Goal: Task Accomplishment & Management: Use online tool/utility

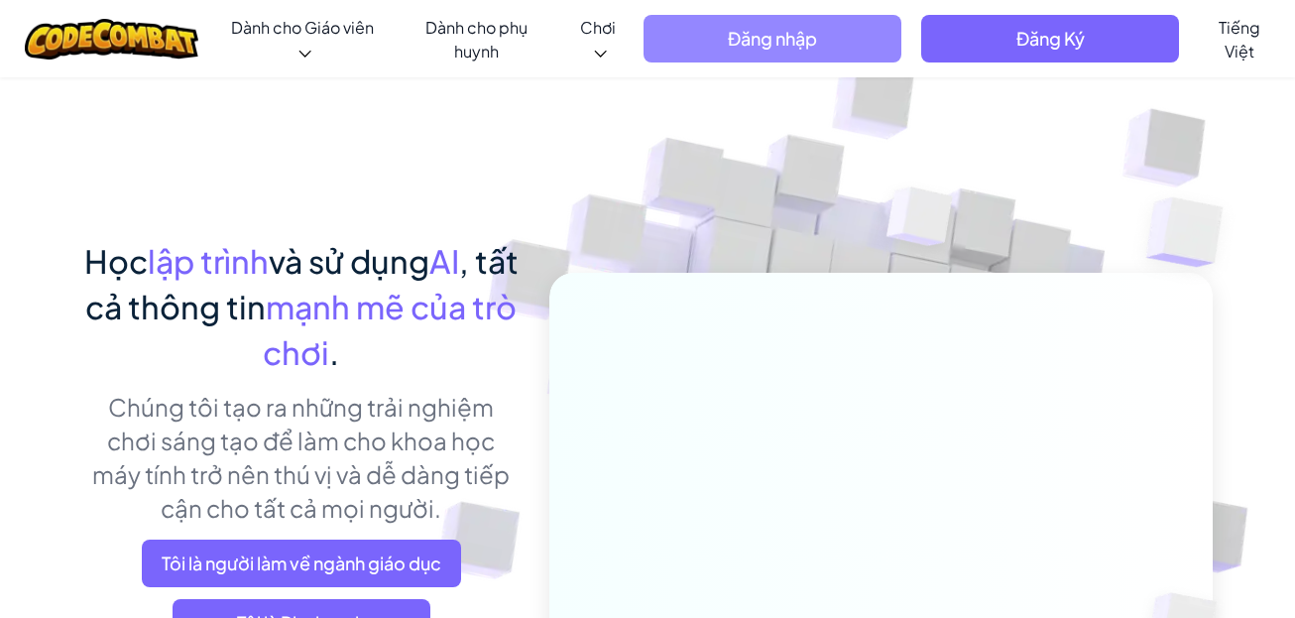
click at [856, 50] on span "Đăng nhập" at bounding box center [773, 39] width 258 height 48
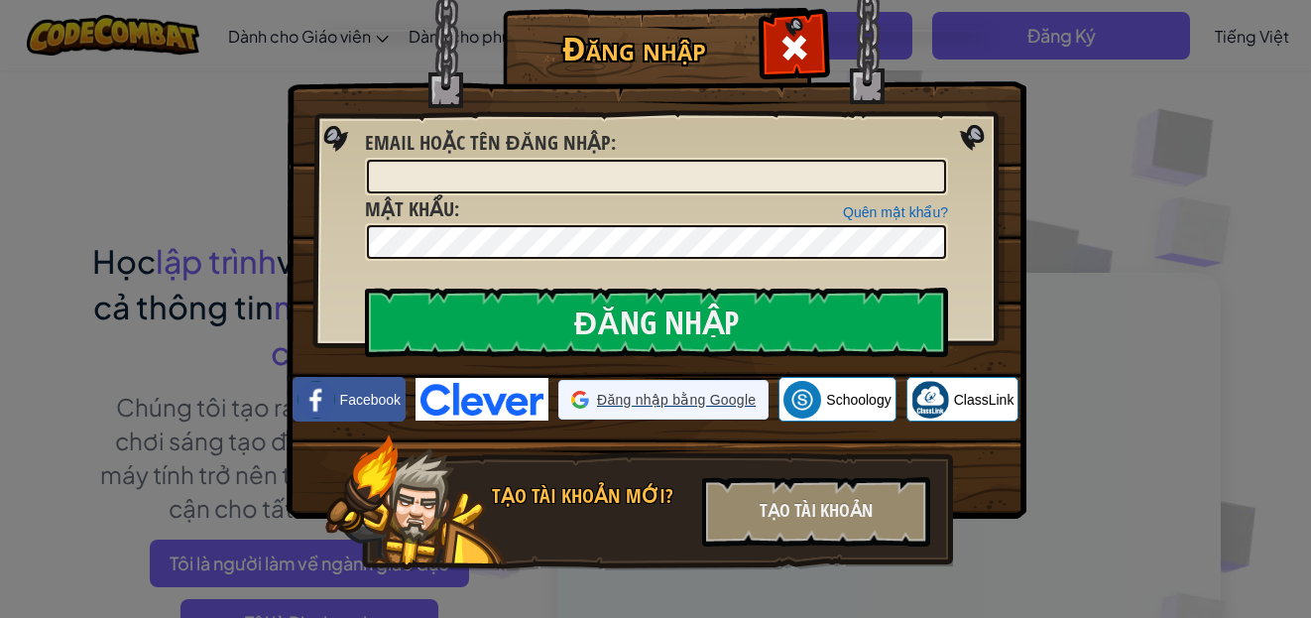
click at [663, 395] on span "Đăng nhập bằng Google" at bounding box center [676, 400] width 159 height 20
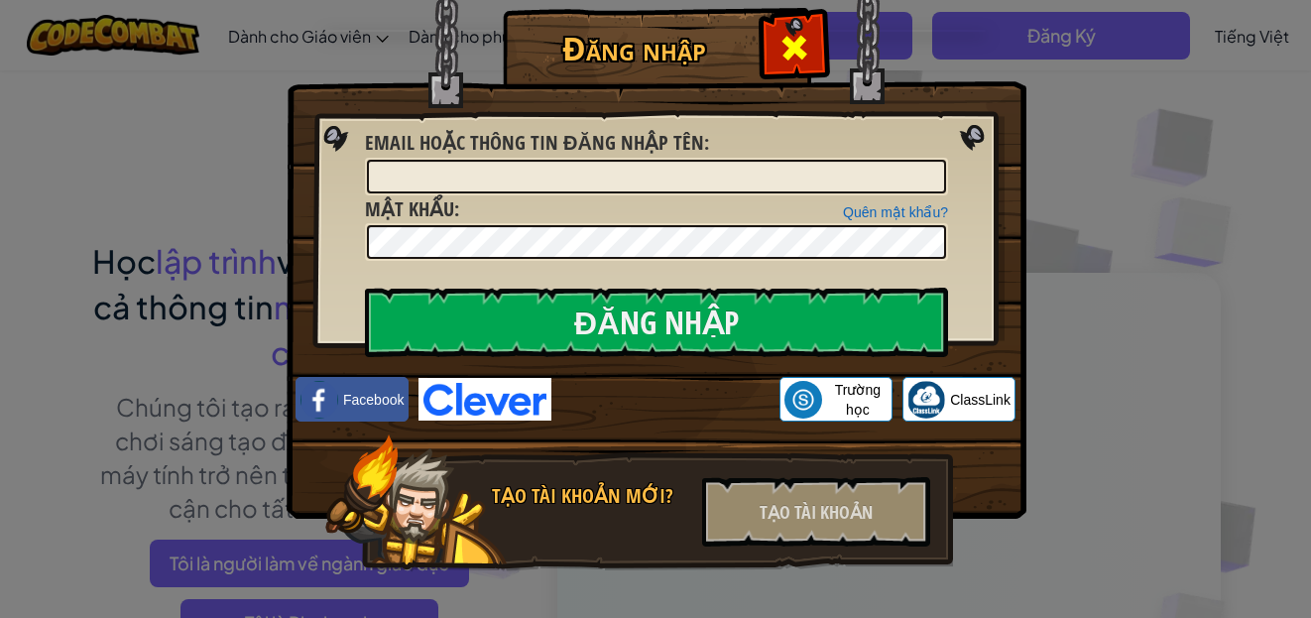
click at [791, 60] on span at bounding box center [795, 48] width 32 height 32
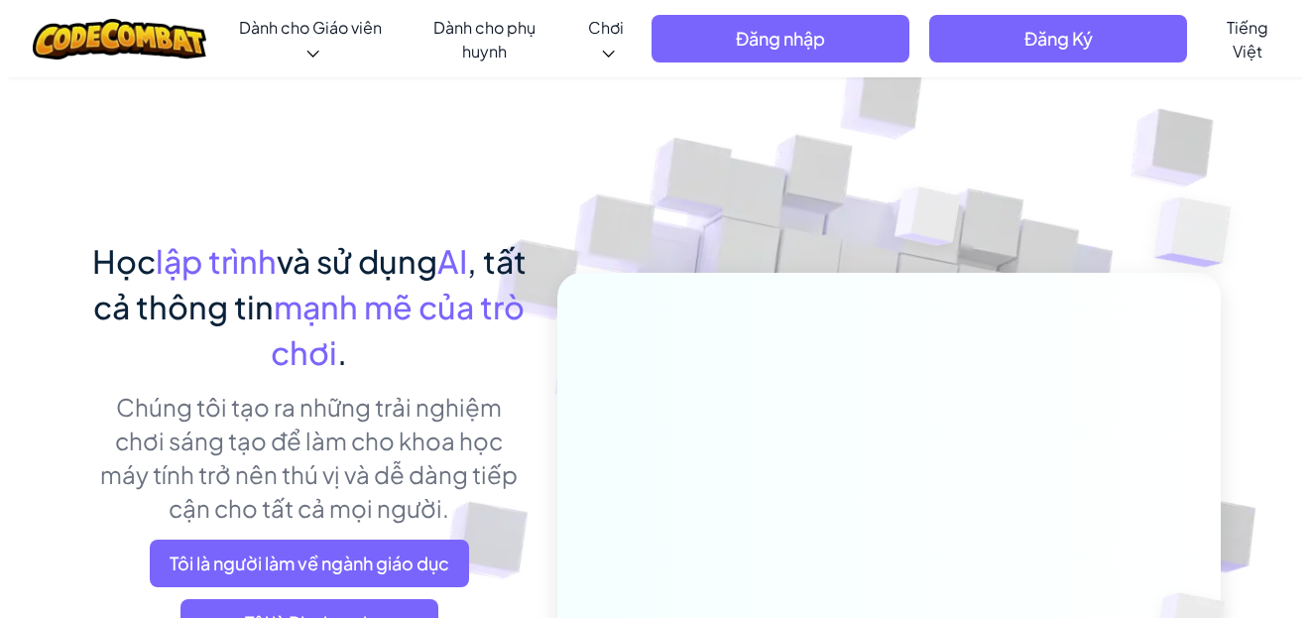
scroll to position [298, 0]
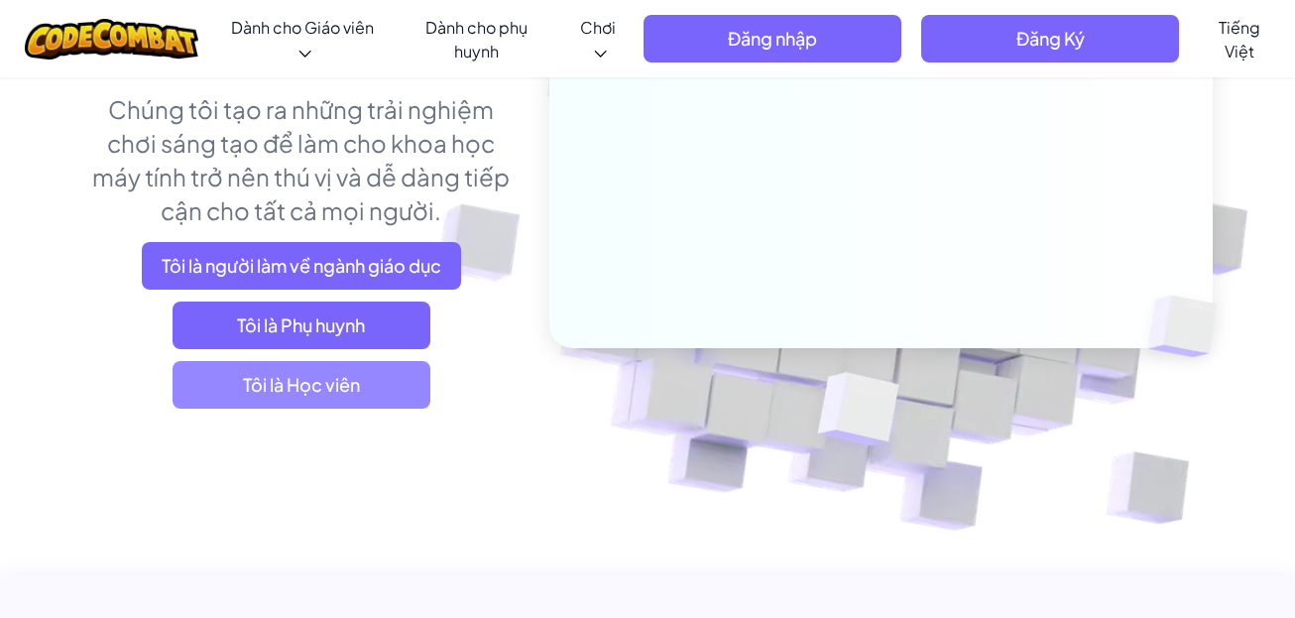
click at [389, 388] on span "Tôi là Học viên" at bounding box center [302, 385] width 258 height 48
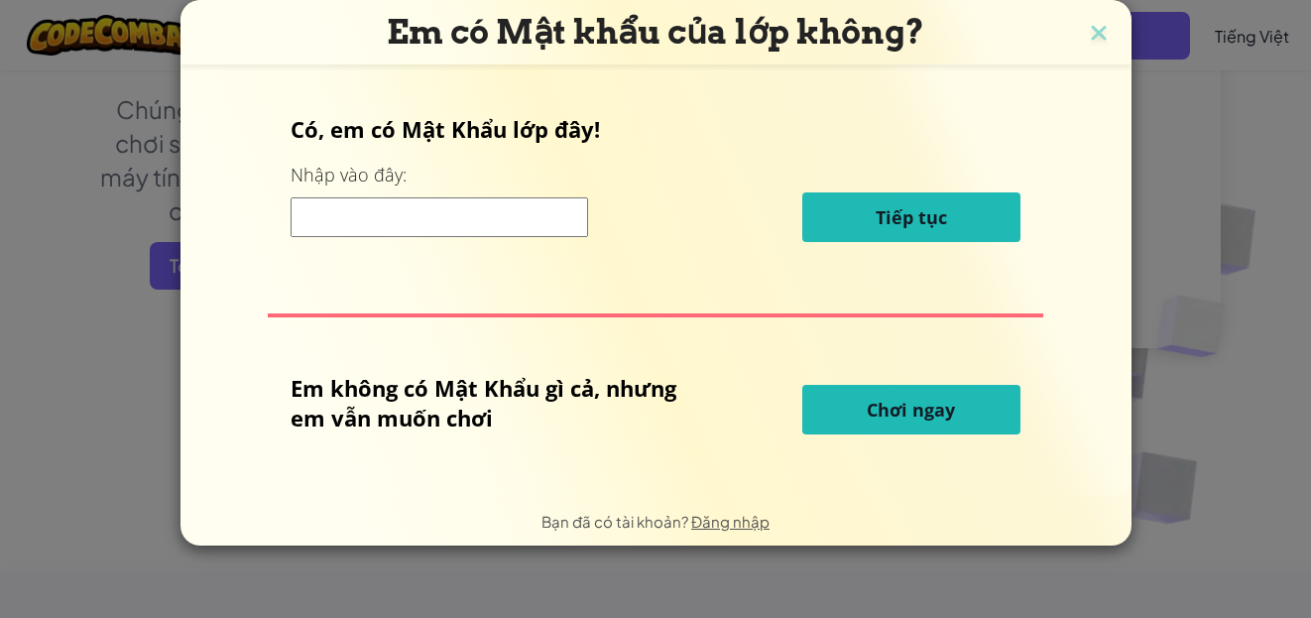
click at [934, 396] on button "Chơi ngay" at bounding box center [911, 410] width 218 height 50
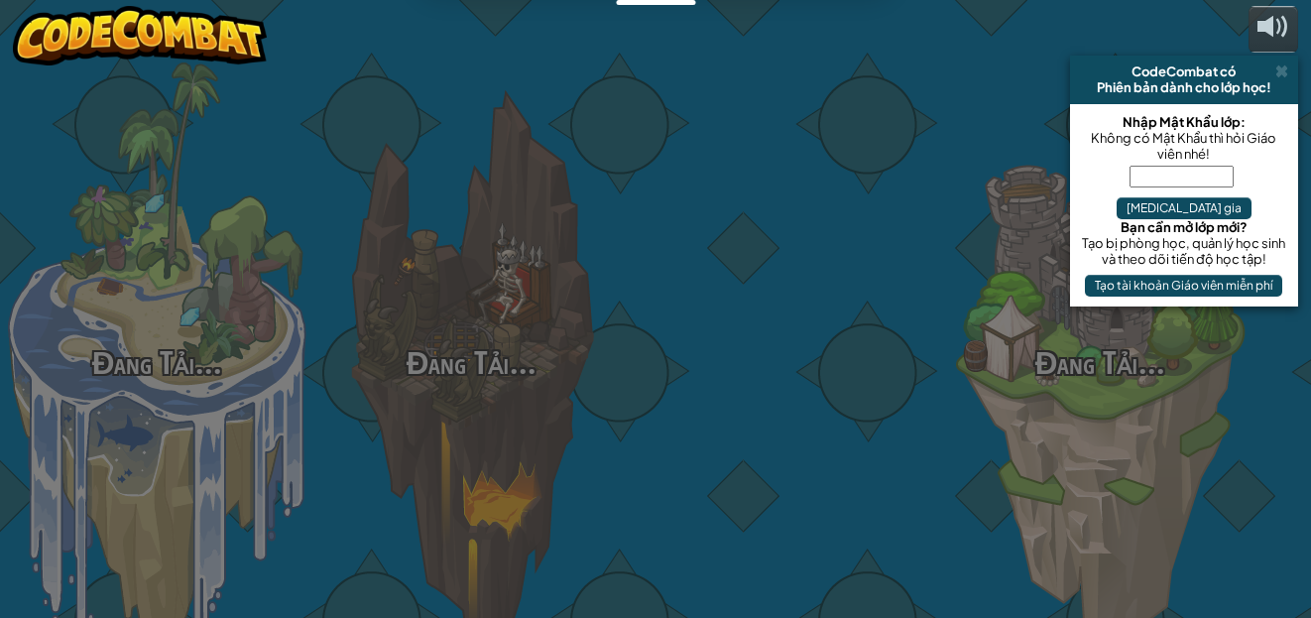
select select "vi"
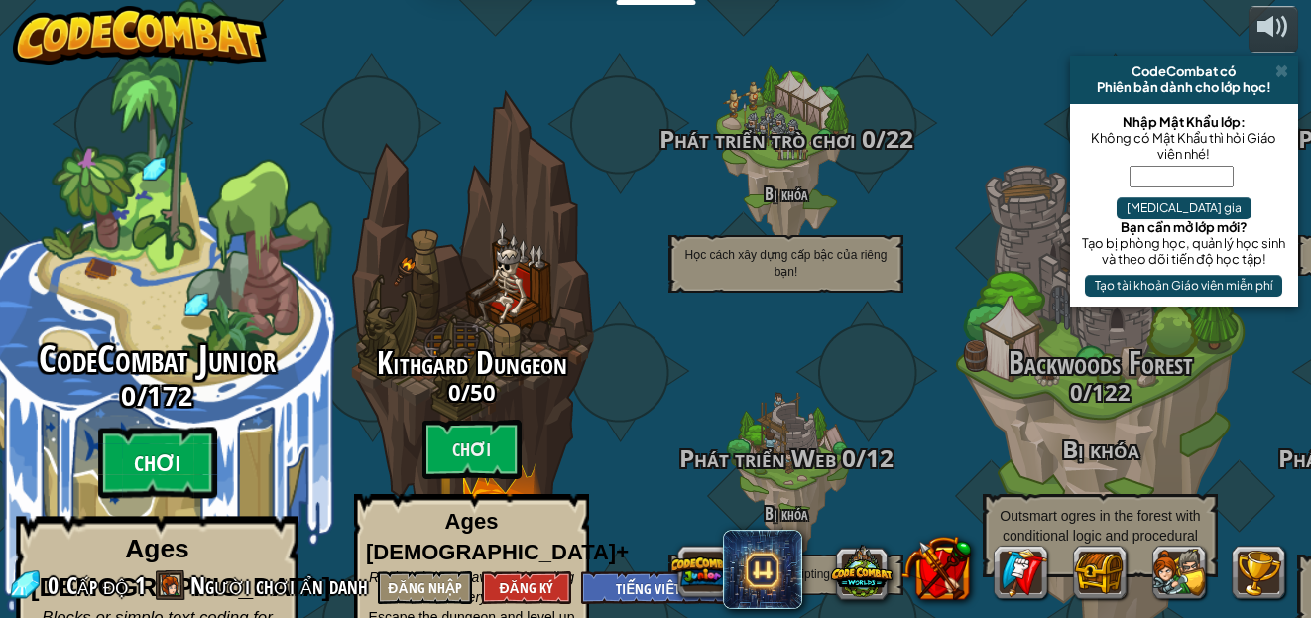
click at [157, 427] on btn "Chơi" at bounding box center [157, 462] width 119 height 71
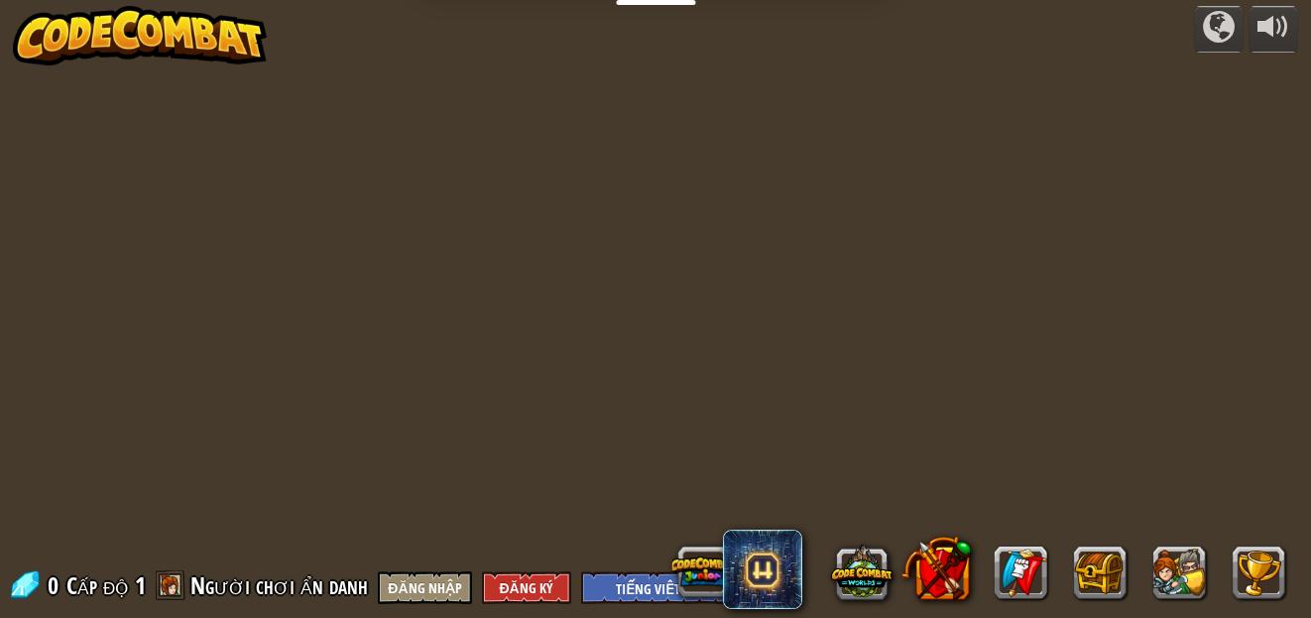
select select "vi"
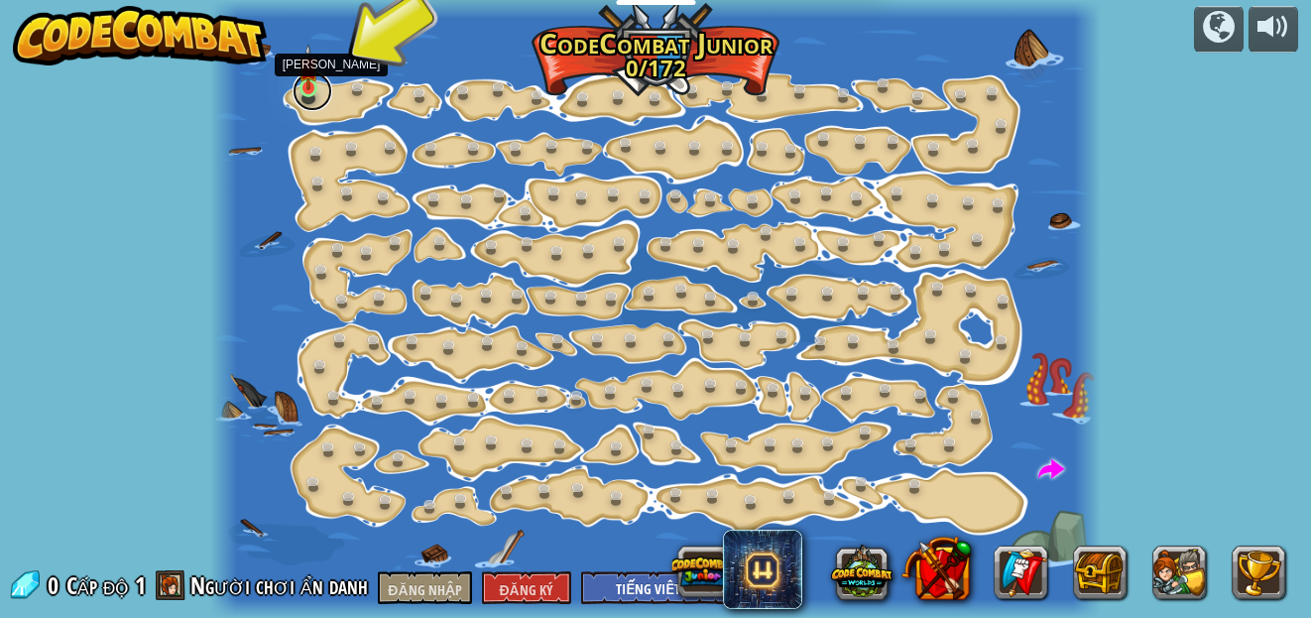
click at [300, 91] on link at bounding box center [313, 91] width 40 height 40
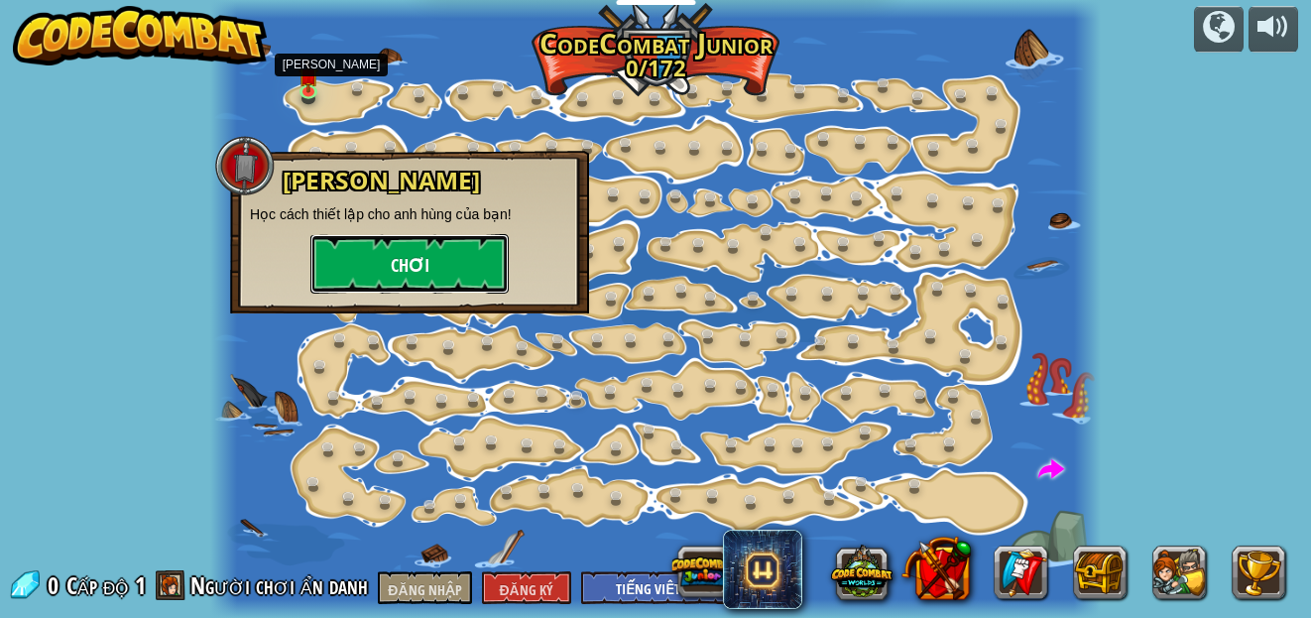
click at [406, 254] on font "Chơi" at bounding box center [410, 266] width 39 height 25
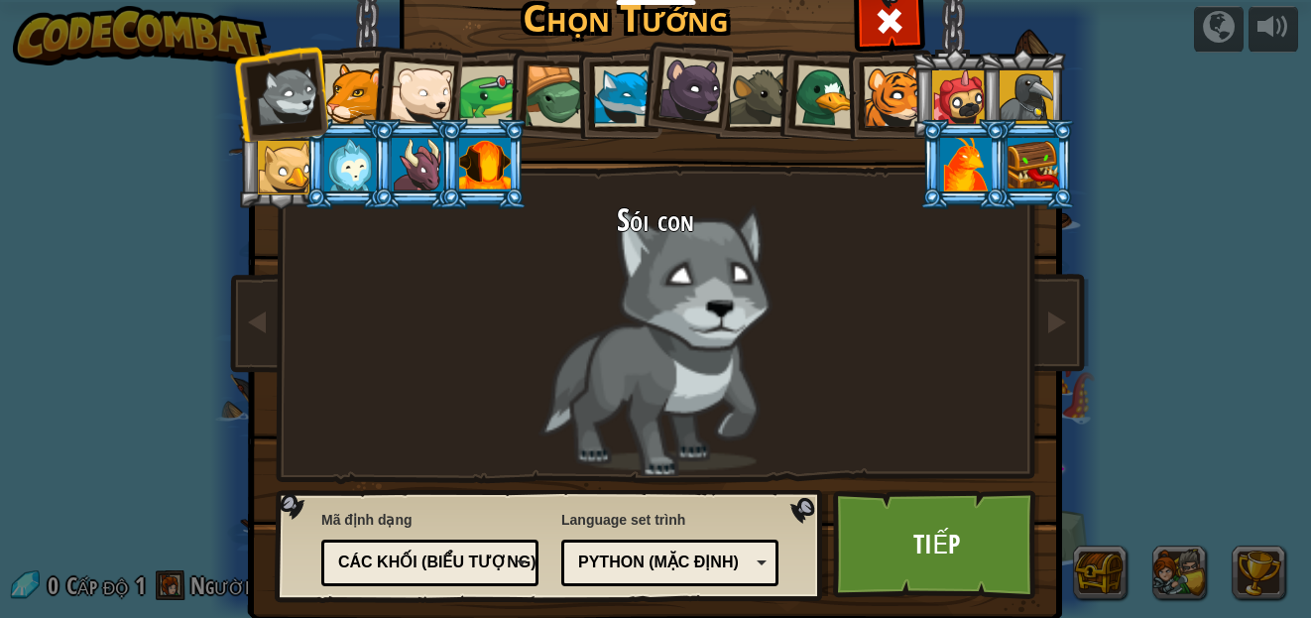
click at [723, 567] on font "Python (Mặc định)" at bounding box center [658, 561] width 161 height 17
click at [655, 506] on div "Language set trình Python (Mặc định) JavaScript Lua C++ Java (Thử) Python (Mặc …" at bounding box center [669, 548] width 217 height 86
click at [440, 574] on div "Các khối (biểu tượng)" at bounding box center [429, 562] width 191 height 31
click at [1006, 358] on div "Sói con" at bounding box center [656, 339] width 744 height 273
click at [619, 119] on div at bounding box center [624, 96] width 60 height 60
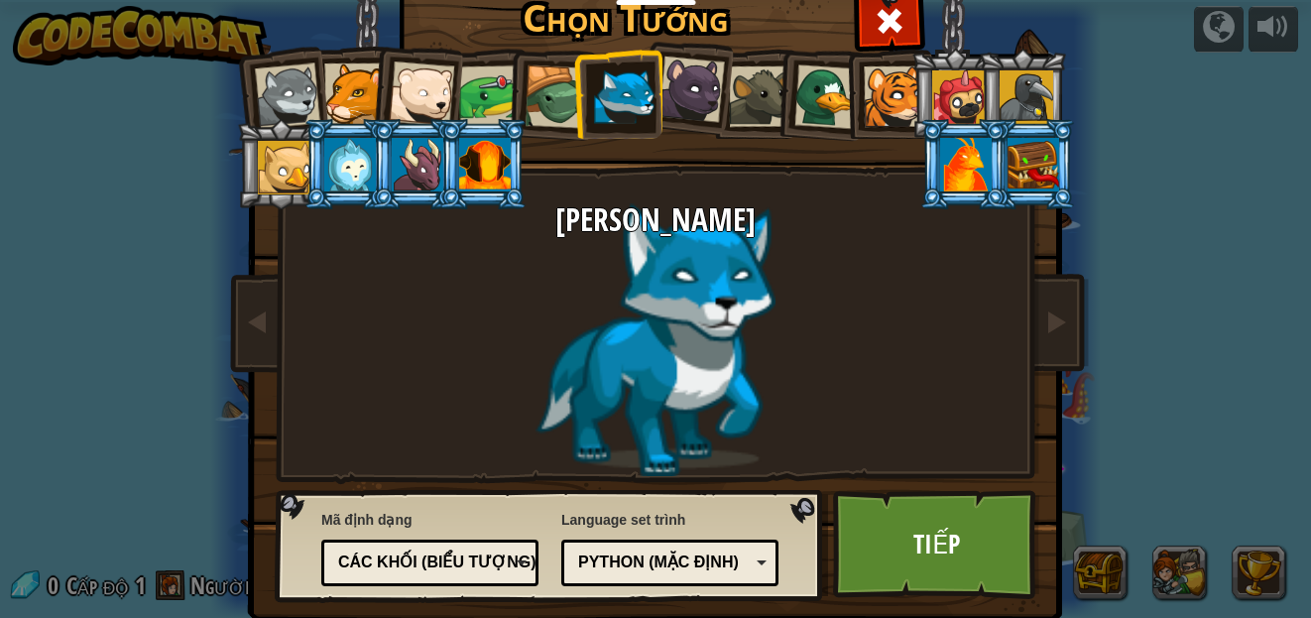
drag, startPoint x: 267, startPoint y: 101, endPoint x: 327, endPoint y: 114, distance: 61.9
click at [271, 101] on div at bounding box center [287, 95] width 65 height 65
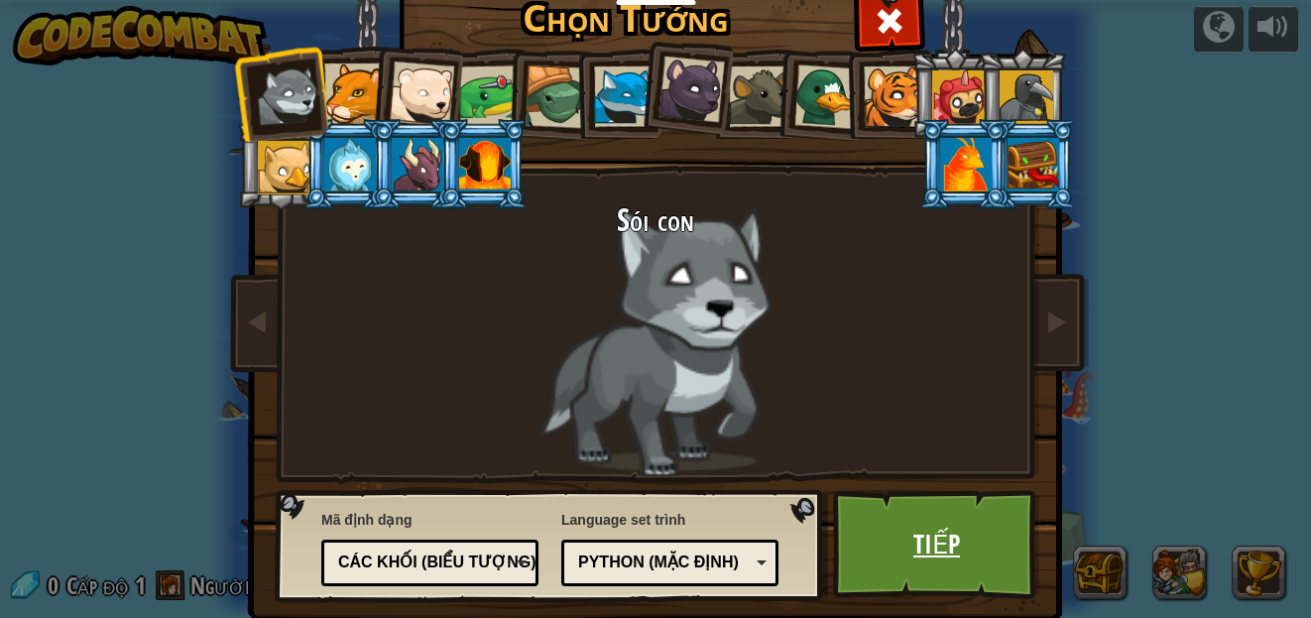
click at [980, 527] on link "Tiếp" at bounding box center [936, 544] width 207 height 109
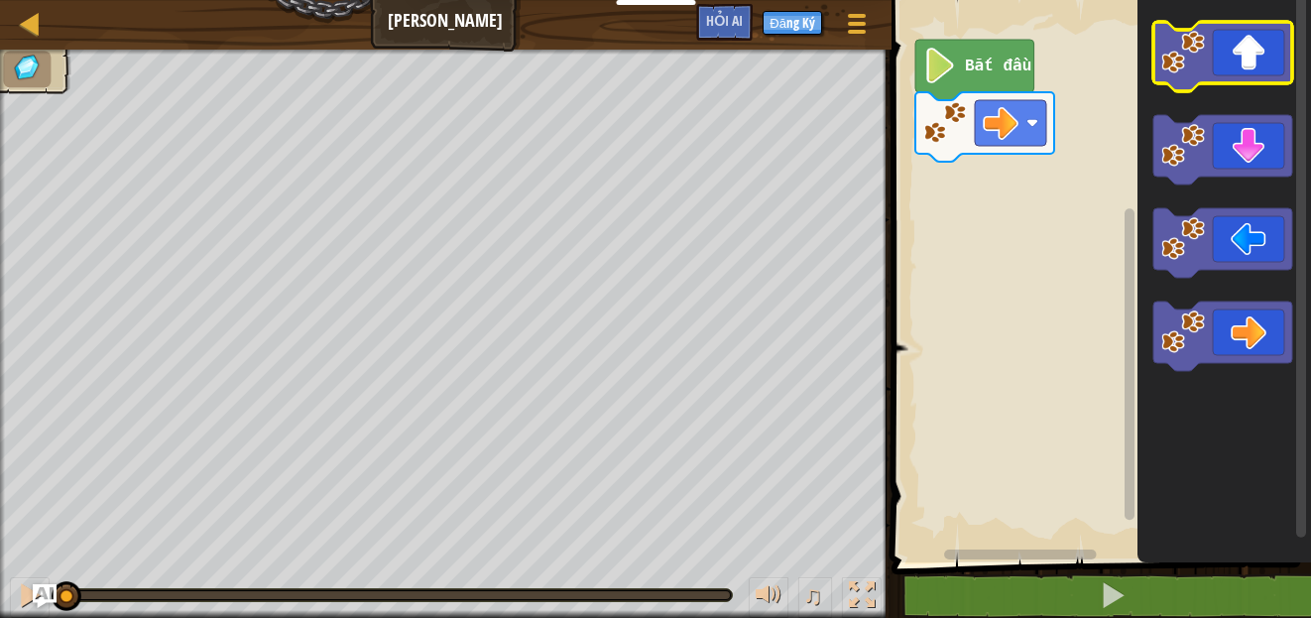
click at [962, 71] on icon "Không gian làm việc Blockly" at bounding box center [974, 70] width 119 height 60
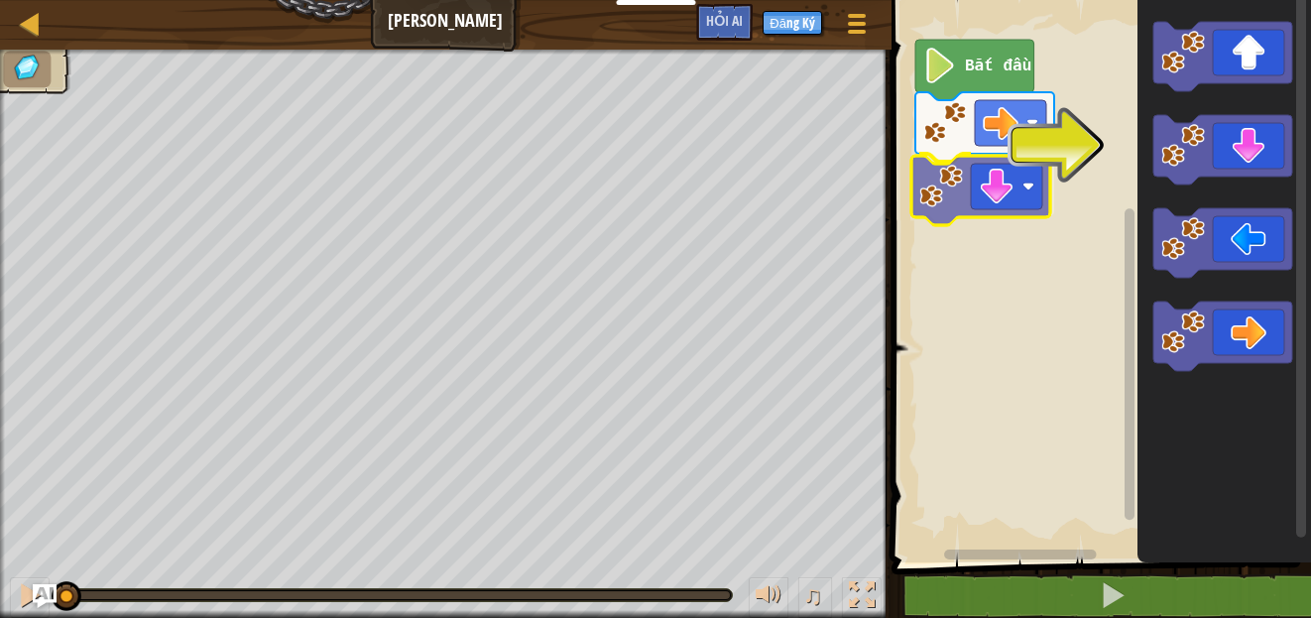
click at [968, 179] on div "Bắt đầu" at bounding box center [1098, 276] width 425 height 572
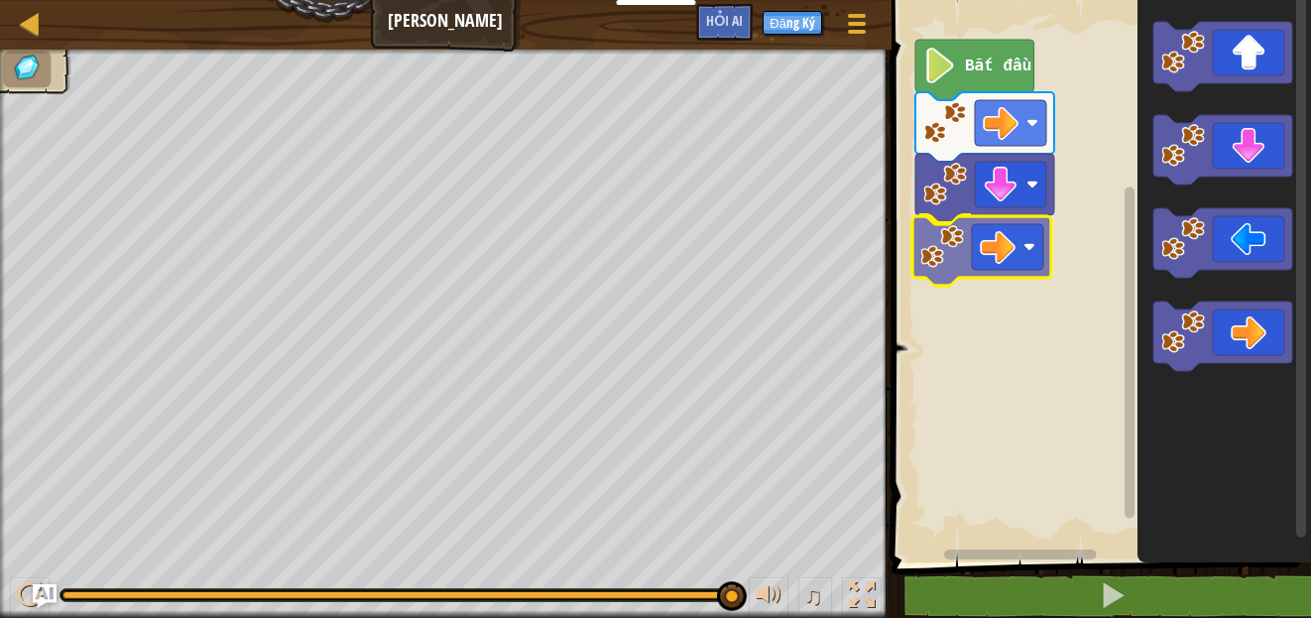
click at [1024, 244] on div "Bắt đầu" at bounding box center [1098, 276] width 425 height 572
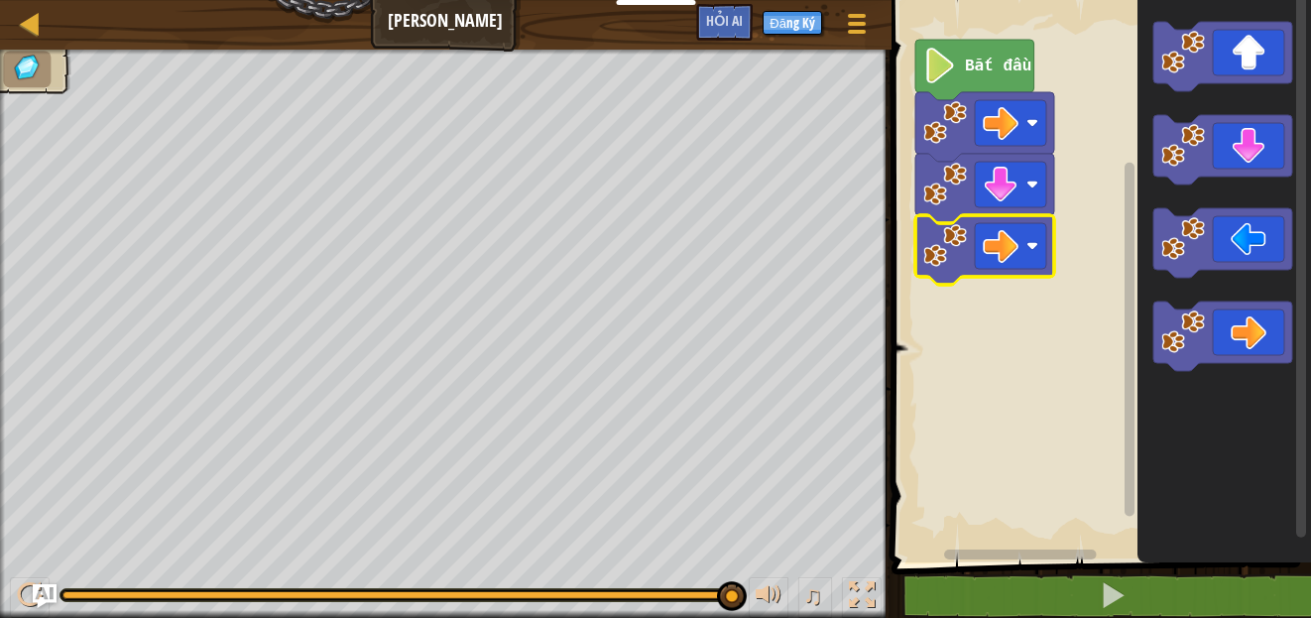
click at [990, 69] on text "Bắt đầu" at bounding box center [998, 67] width 66 height 18
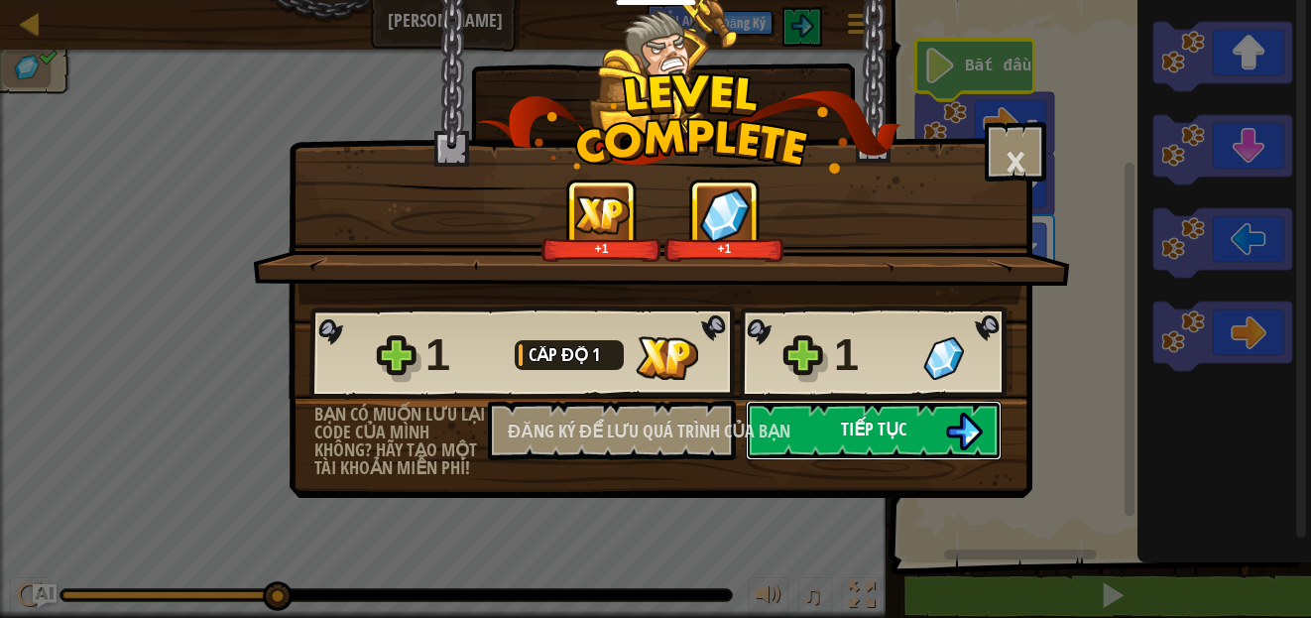
click at [908, 429] on button "Tiếp tục" at bounding box center [874, 431] width 256 height 60
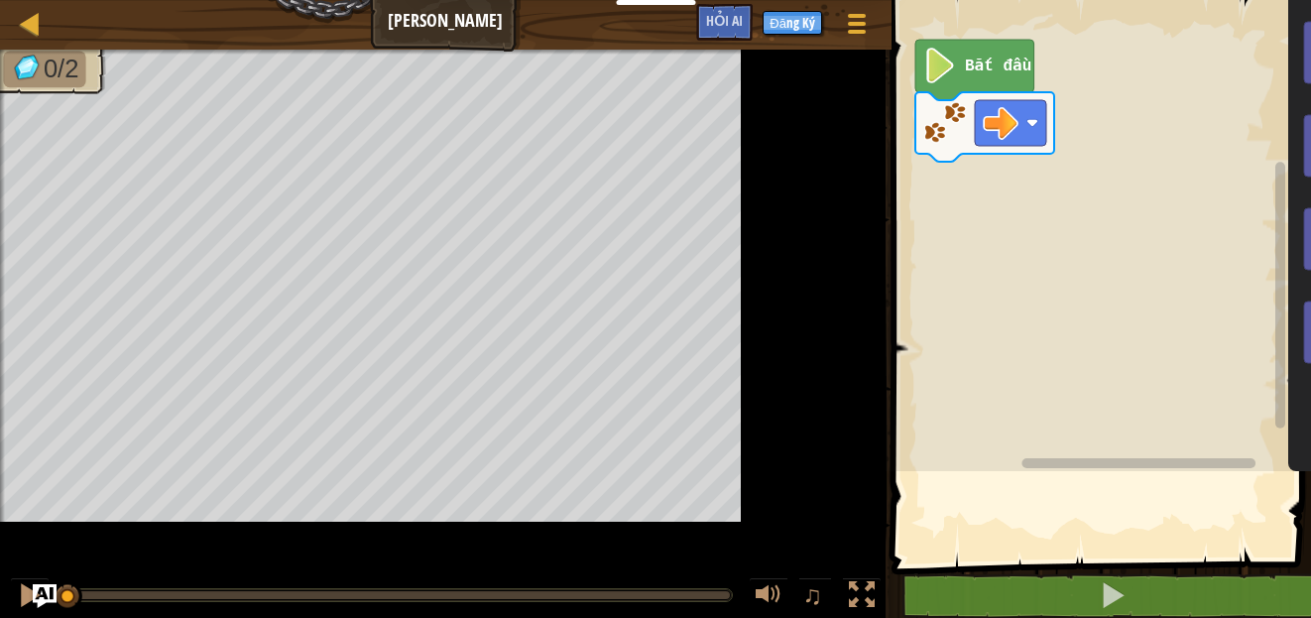
click at [971, 64] on text "Bắt đầu" at bounding box center [998, 67] width 66 height 18
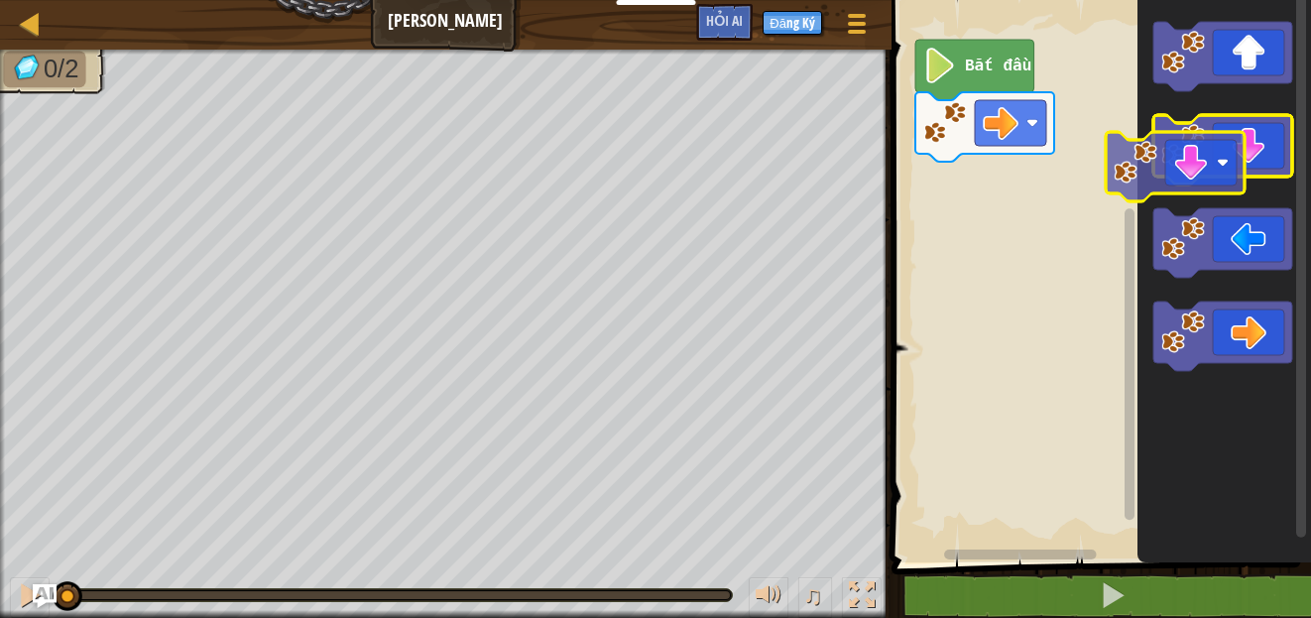
click at [1215, 141] on icon "Blockly không có thời gian làm việc" at bounding box center [1222, 149] width 139 height 69
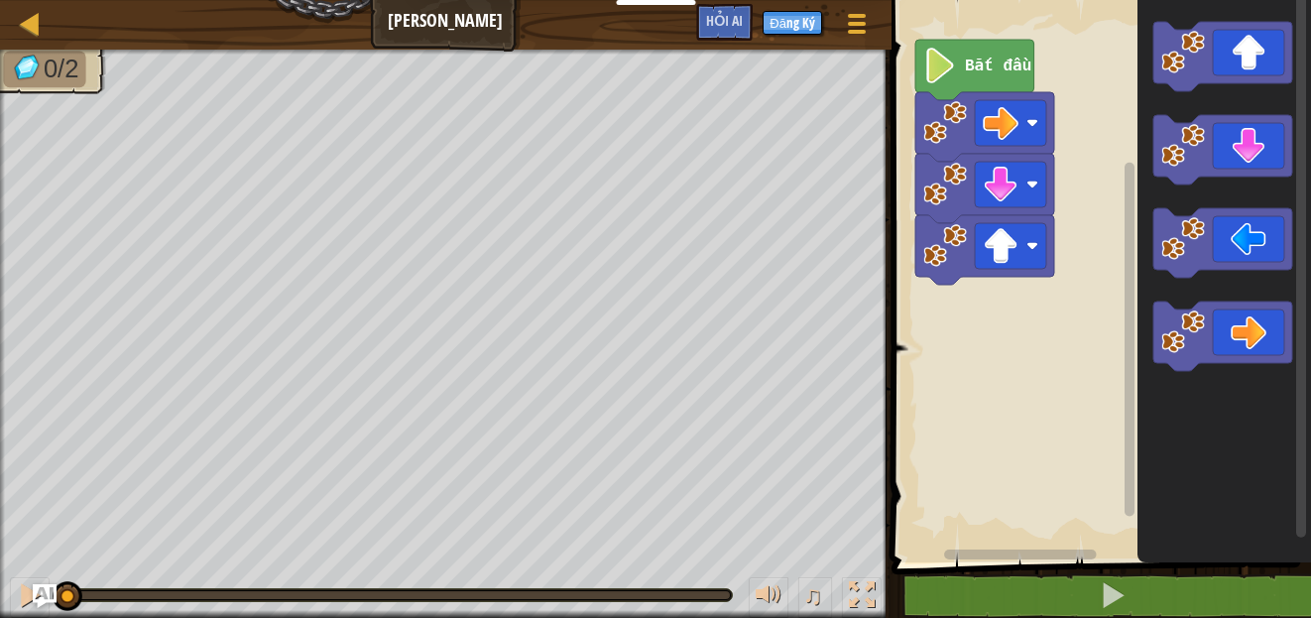
click at [1158, 98] on icon "Blockly không có thời gian làm việc" at bounding box center [1225, 276] width 174 height 572
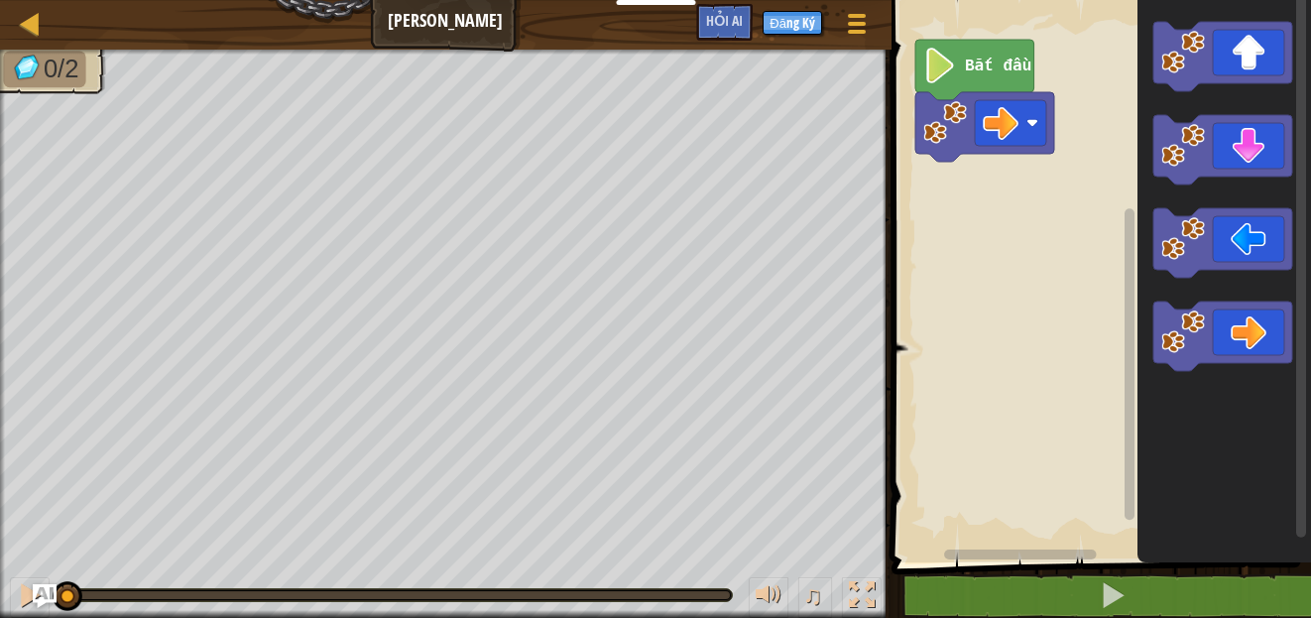
click at [994, 209] on div "Bắt đầu" at bounding box center [1098, 276] width 425 height 572
click at [1188, 63] on image "Blockly không có thời gian làm việc" at bounding box center [1183, 53] width 44 height 44
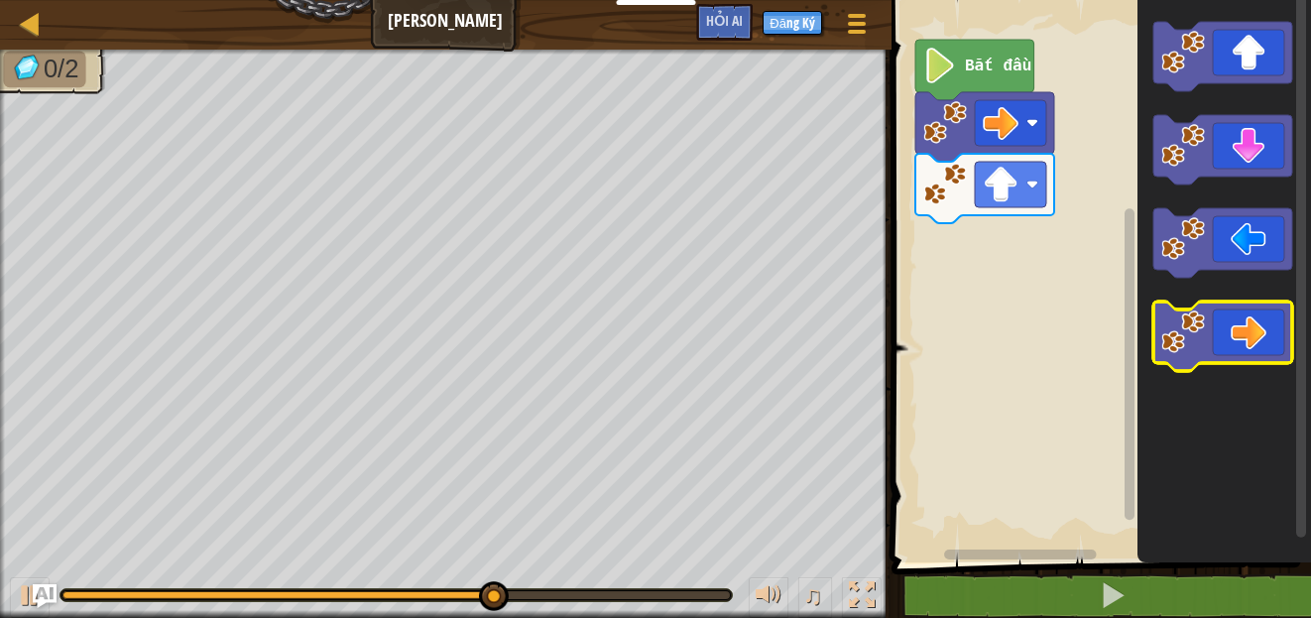
click at [1252, 324] on icon "Blockly không có thời gian làm việc" at bounding box center [1222, 335] width 139 height 69
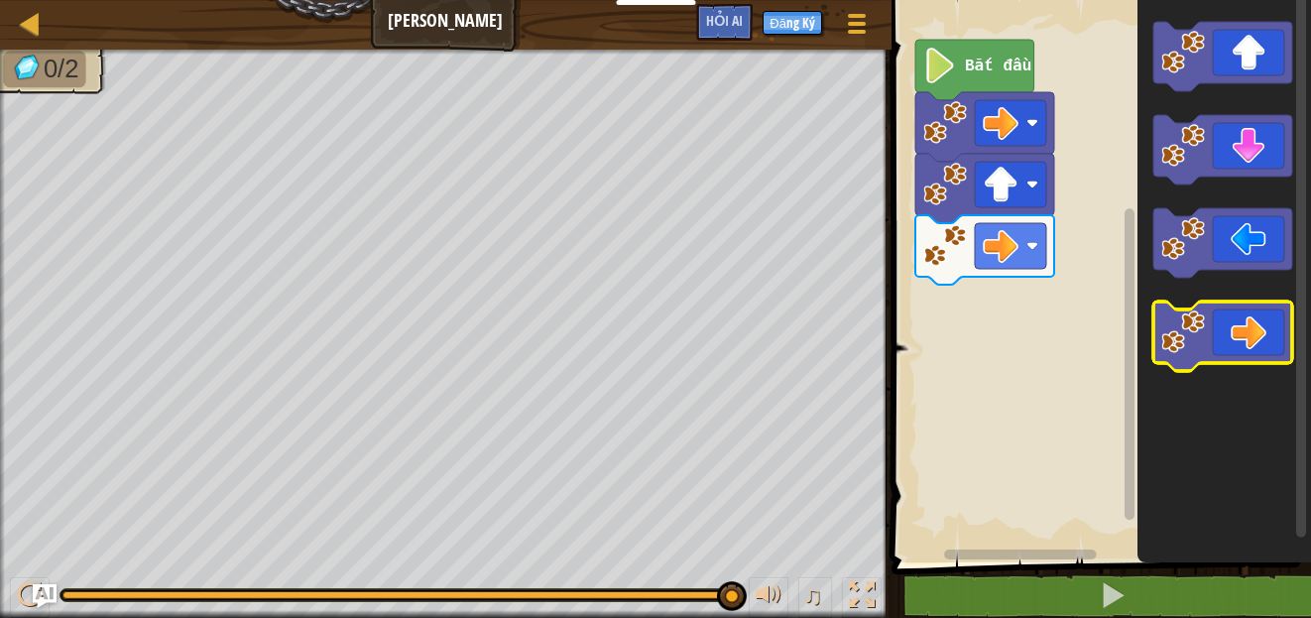
click at [1230, 327] on icon "Blockly không có thời gian làm việc" at bounding box center [1222, 335] width 139 height 69
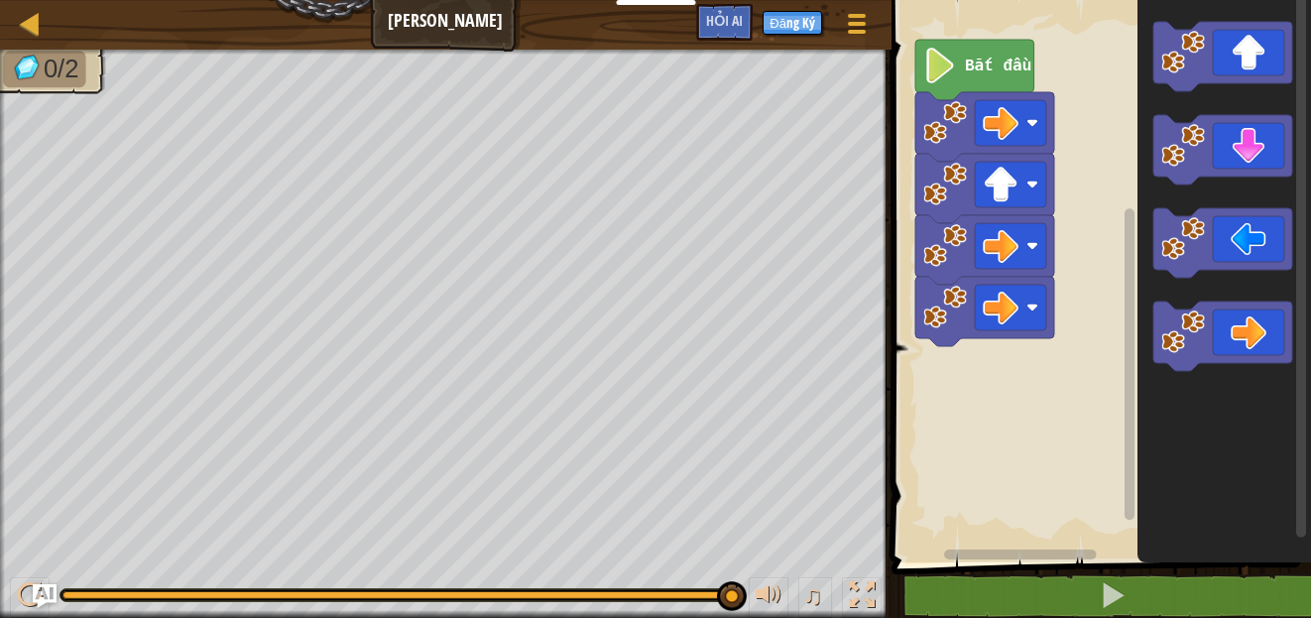
click at [969, 79] on icon "Blockly không có thời gian làm việc" at bounding box center [974, 70] width 119 height 60
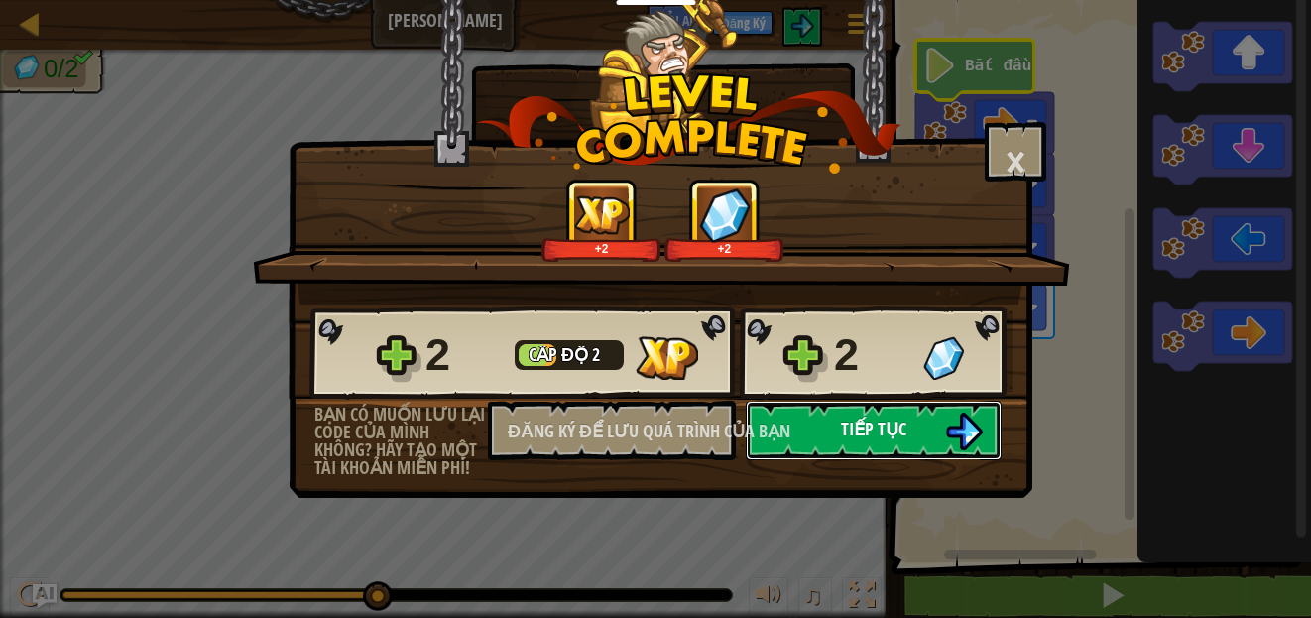
click at [847, 416] on button "Tiếp tục" at bounding box center [874, 431] width 256 height 60
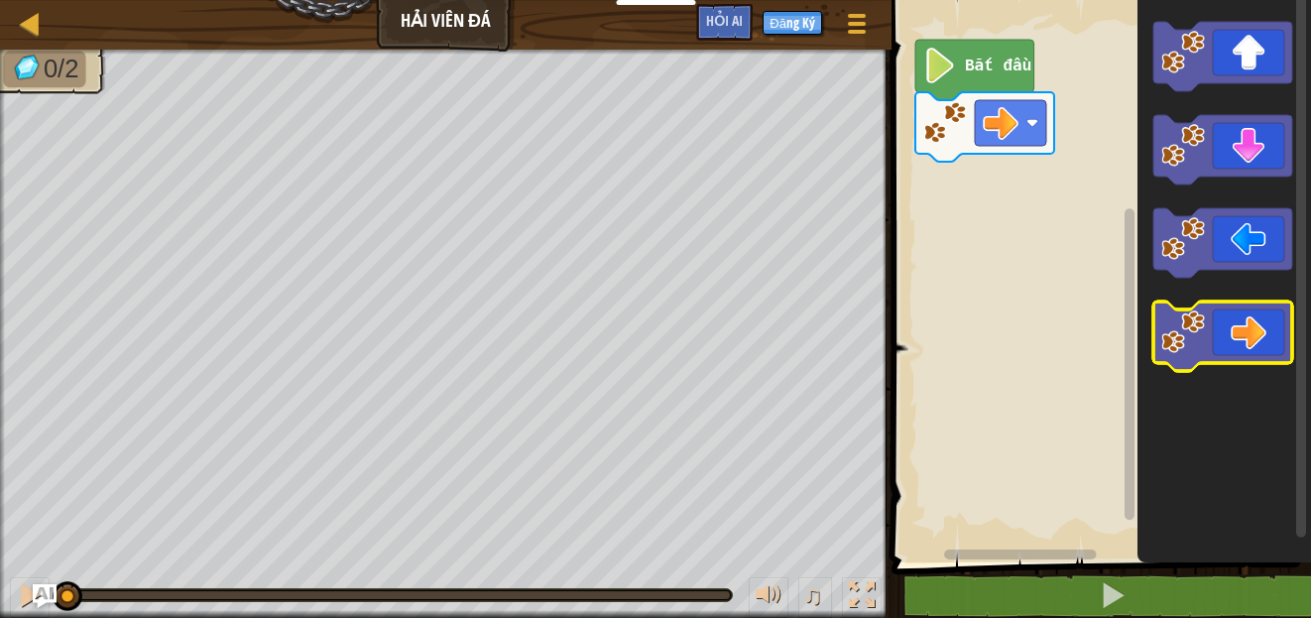
click at [1265, 330] on icon "Blockly không có thời gian làm việc" at bounding box center [1222, 335] width 139 height 69
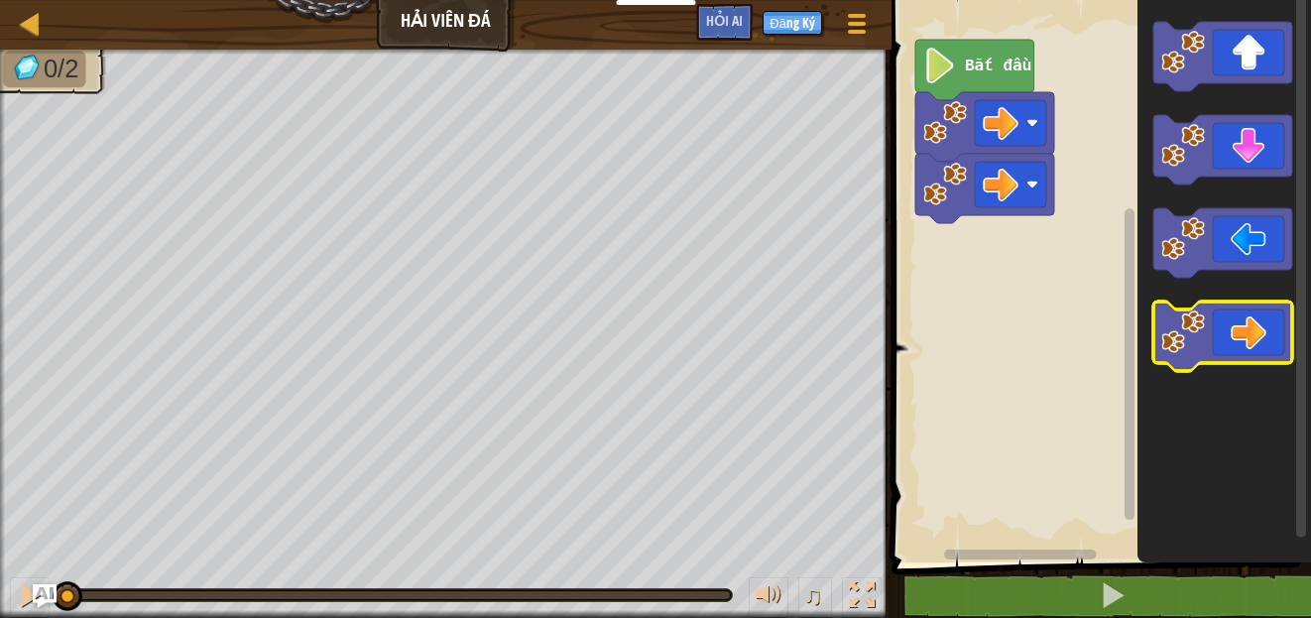
click at [1265, 330] on icon "Blockly không có thời gian làm việc" at bounding box center [1222, 335] width 139 height 69
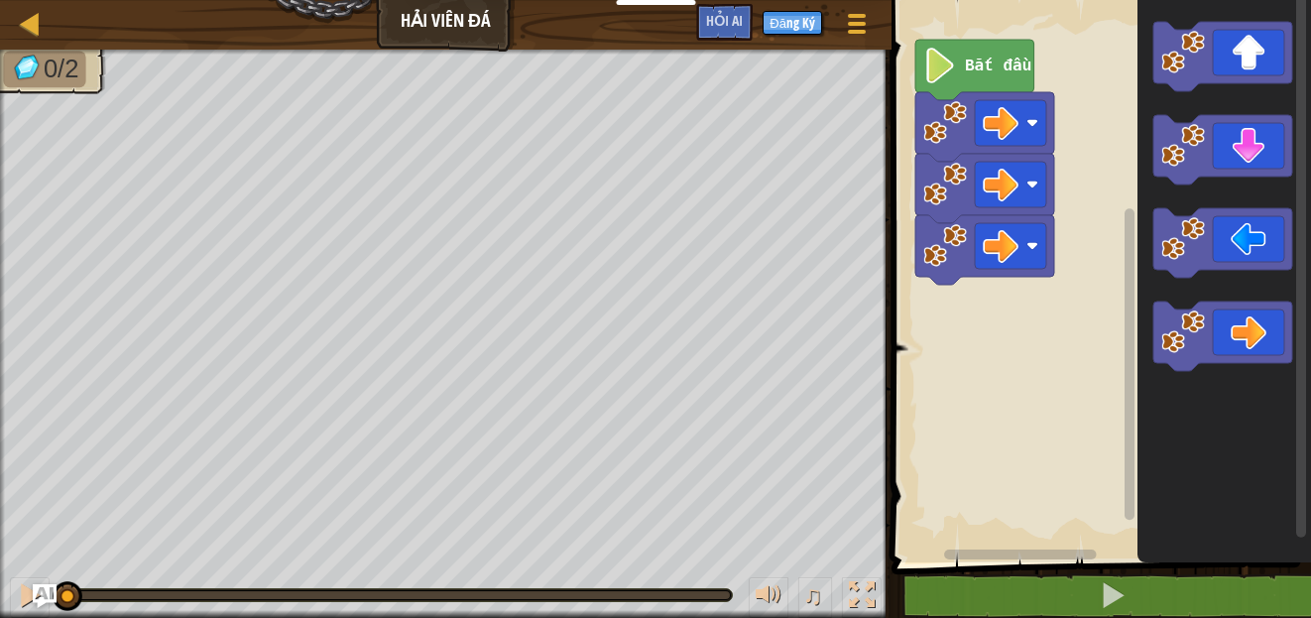
click at [979, 63] on text "Bắt đầu" at bounding box center [998, 67] width 66 height 18
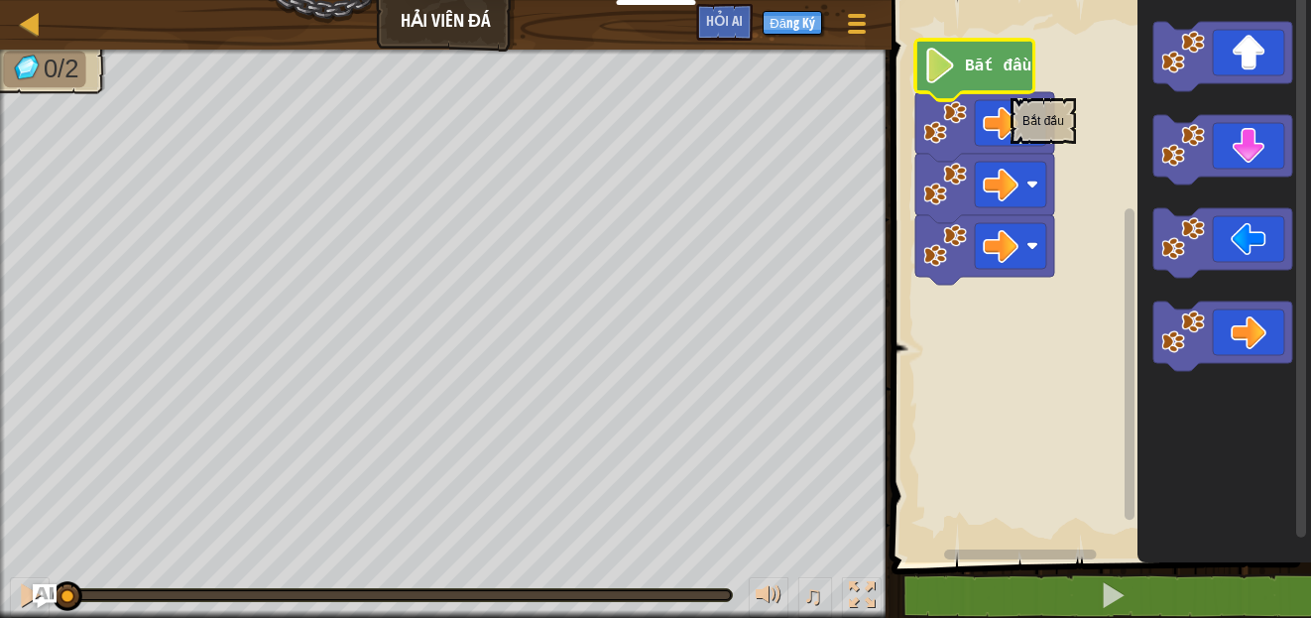
click at [1006, 87] on icon "Blockly không có thời gian làm việc" at bounding box center [974, 70] width 119 height 60
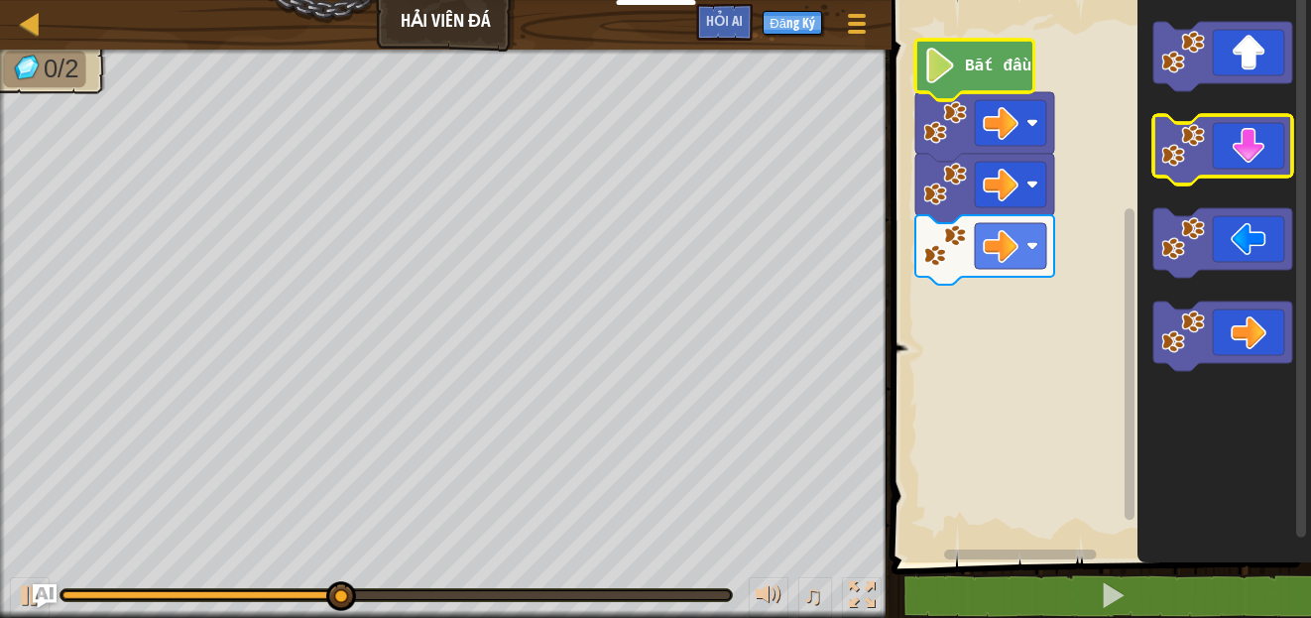
click at [1268, 142] on icon "Blockly không có thời gian làm việc" at bounding box center [1222, 149] width 139 height 69
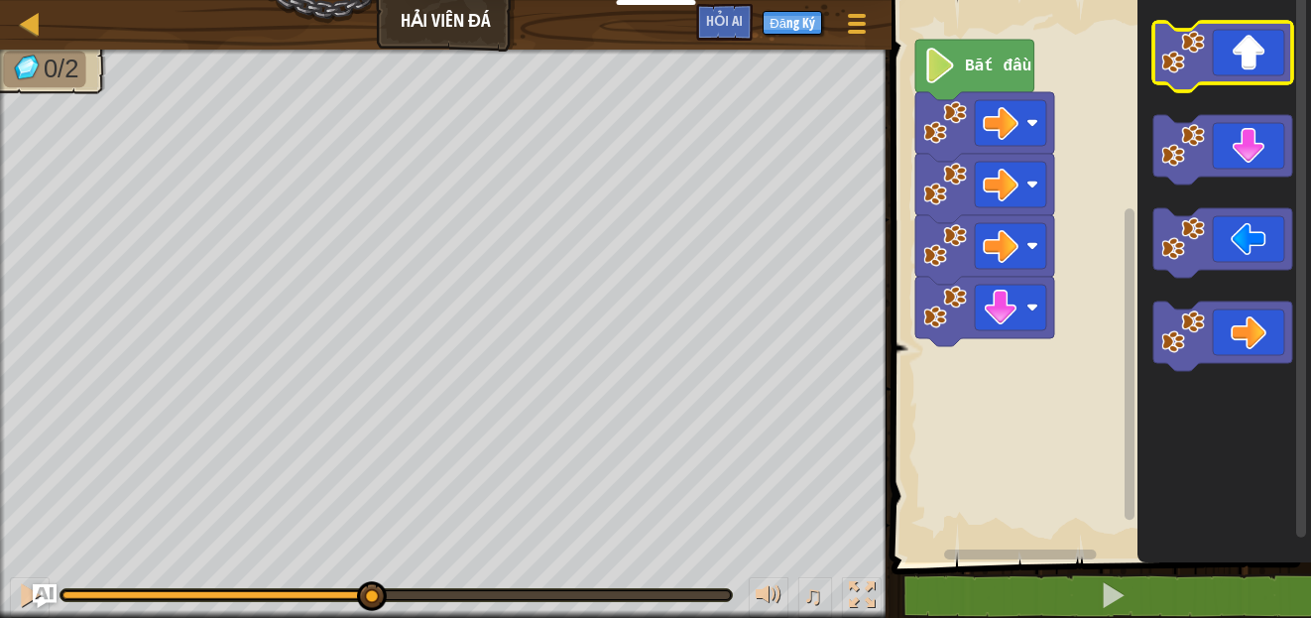
click at [1242, 72] on icon "Blockly không có thời gian làm việc" at bounding box center [1222, 56] width 139 height 69
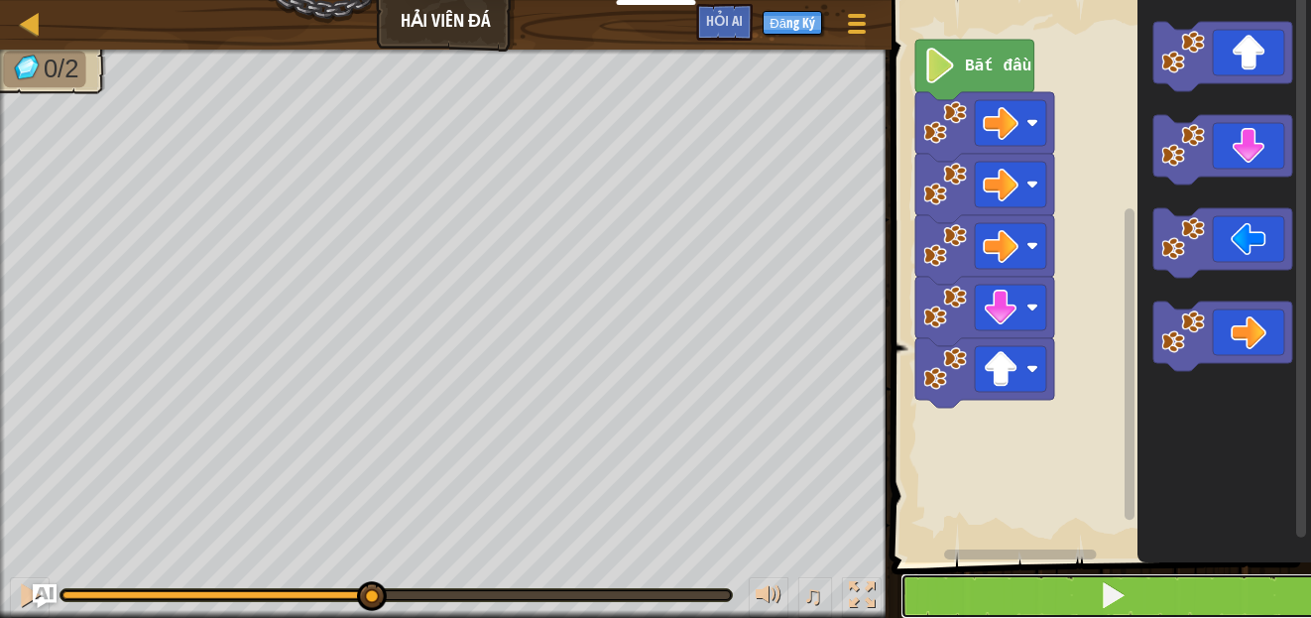
click at [1196, 587] on button at bounding box center [1113, 596] width 425 height 46
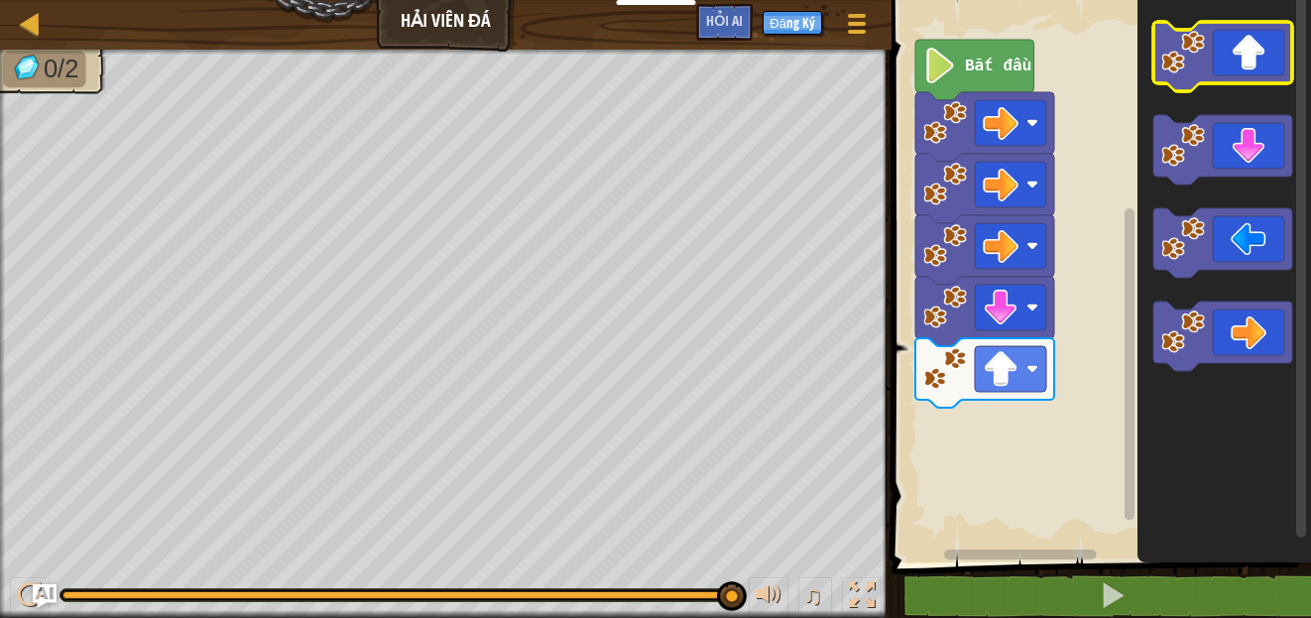
click at [1241, 54] on icon "Blockly không có thời gian làm việc" at bounding box center [1222, 56] width 139 height 69
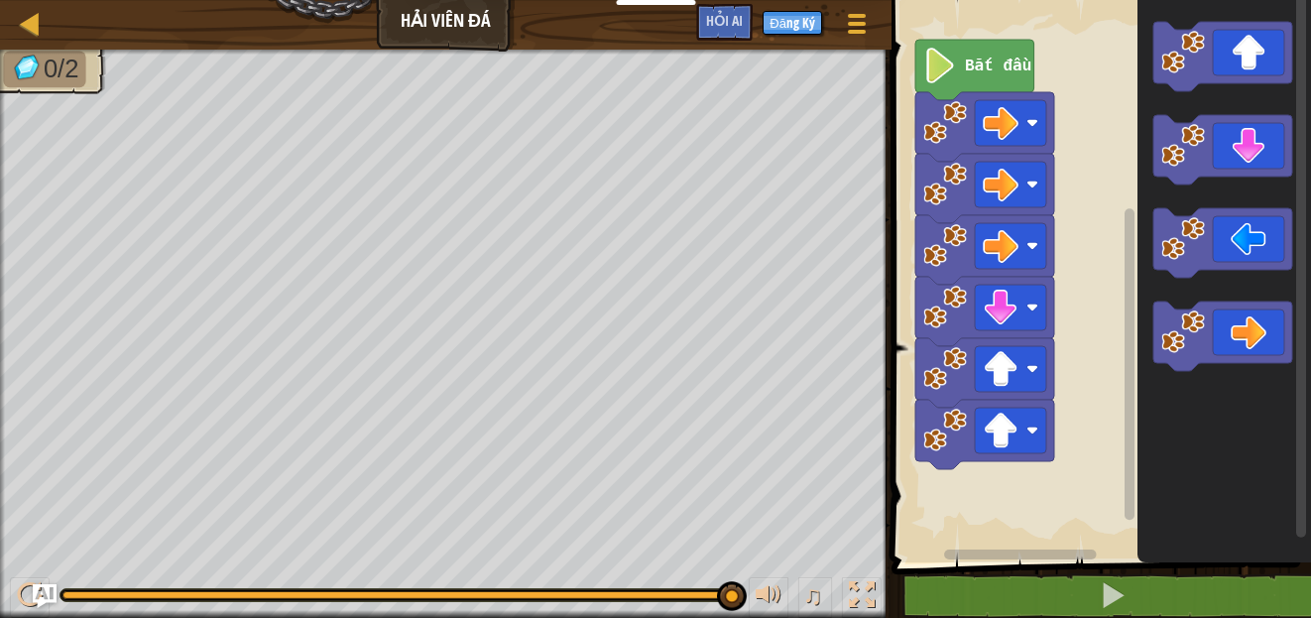
click at [1009, 71] on text "Bắt đầu" at bounding box center [998, 67] width 66 height 18
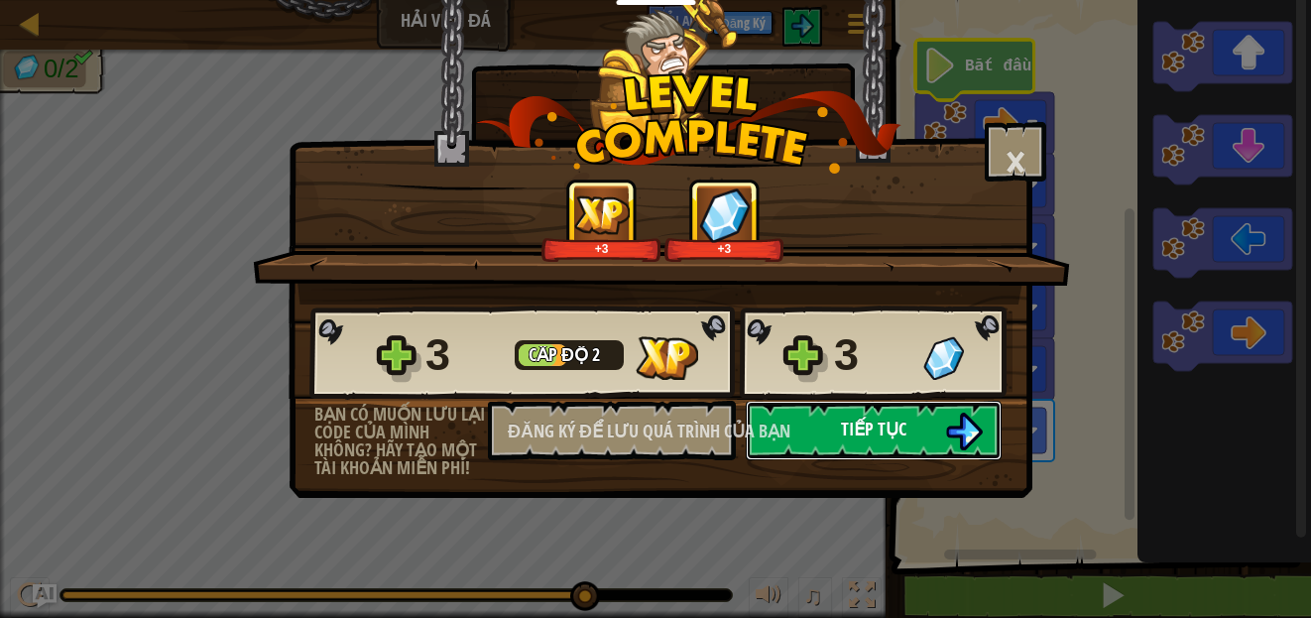
click at [881, 437] on font "Tiếp tục" at bounding box center [873, 429] width 65 height 25
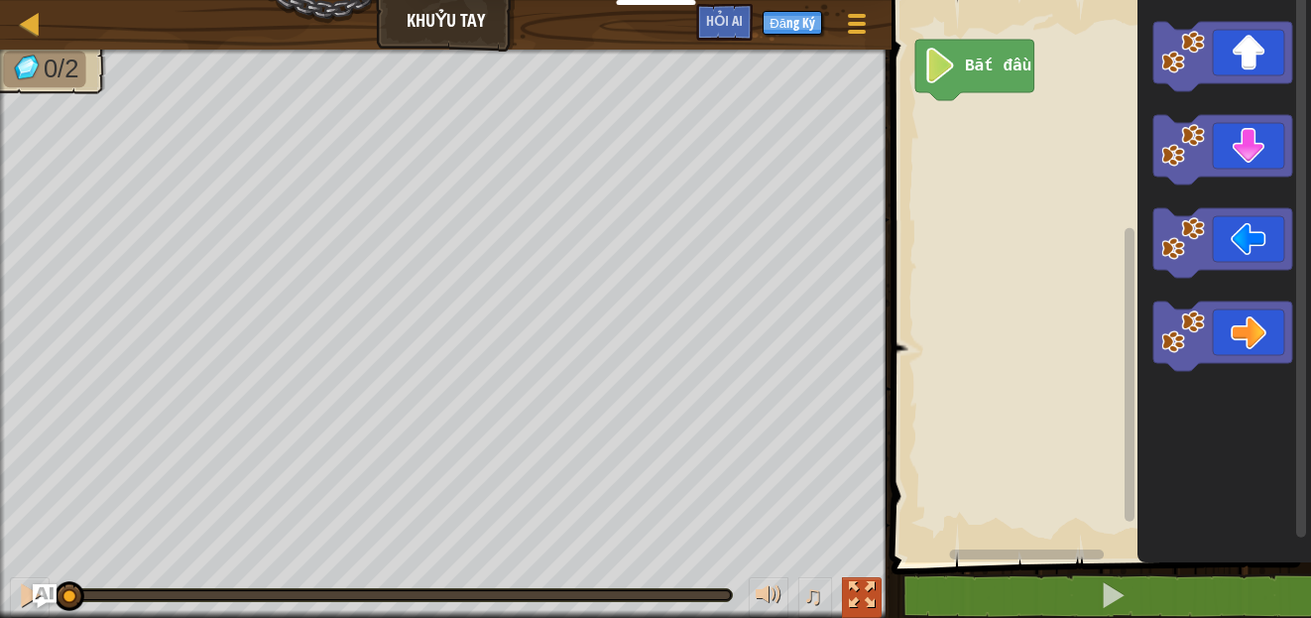
click at [854, 586] on div at bounding box center [862, 595] width 26 height 26
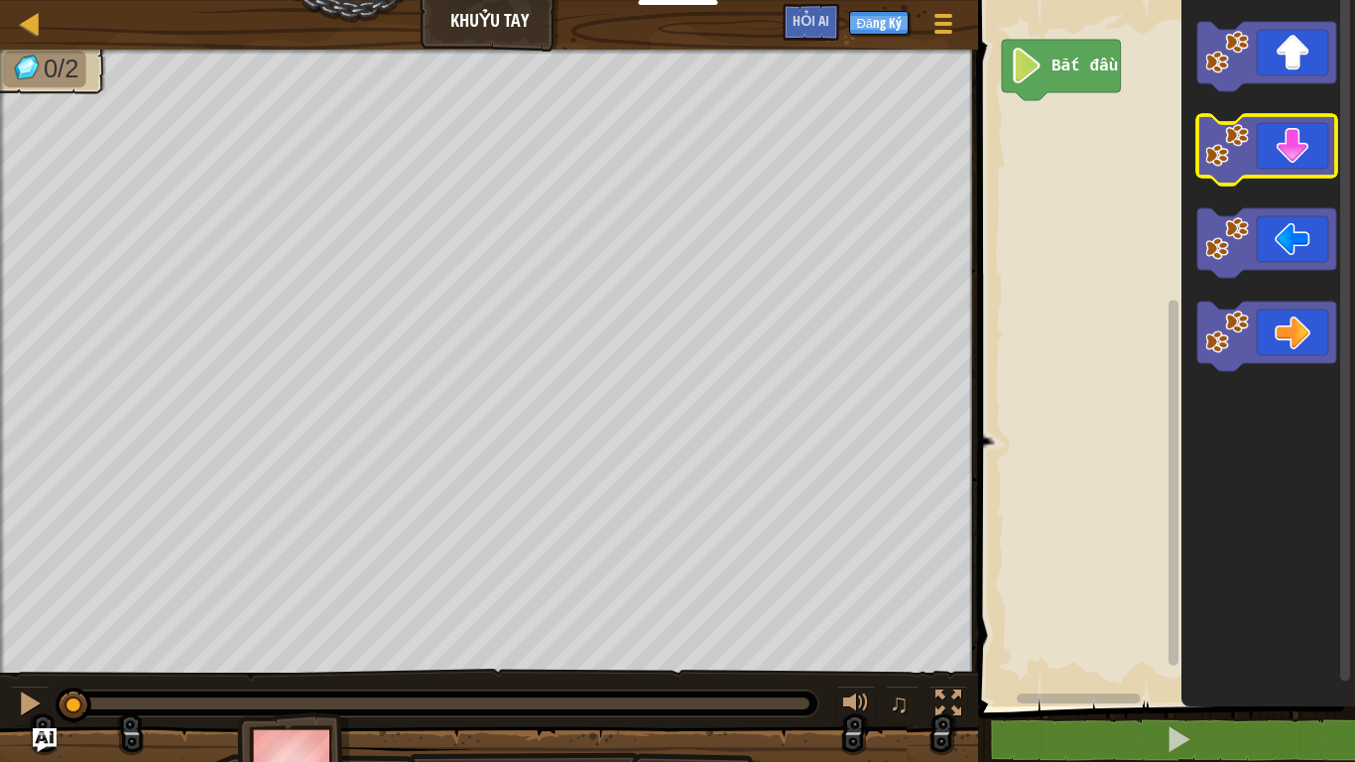
click at [1294, 141] on icon "Blockly không có thời gian làm việc" at bounding box center [1266, 149] width 139 height 69
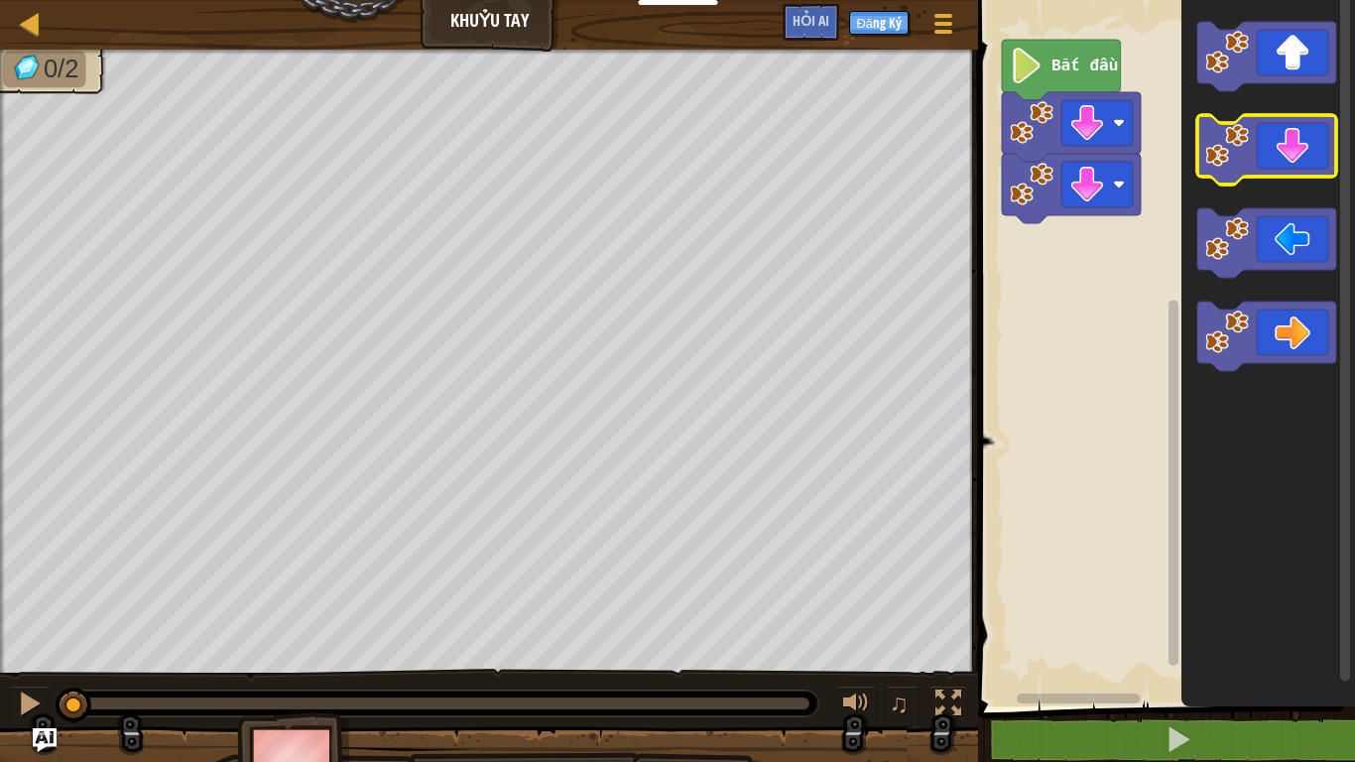
click at [1294, 141] on icon "Blockly không có thời gian làm việc" at bounding box center [1266, 149] width 139 height 69
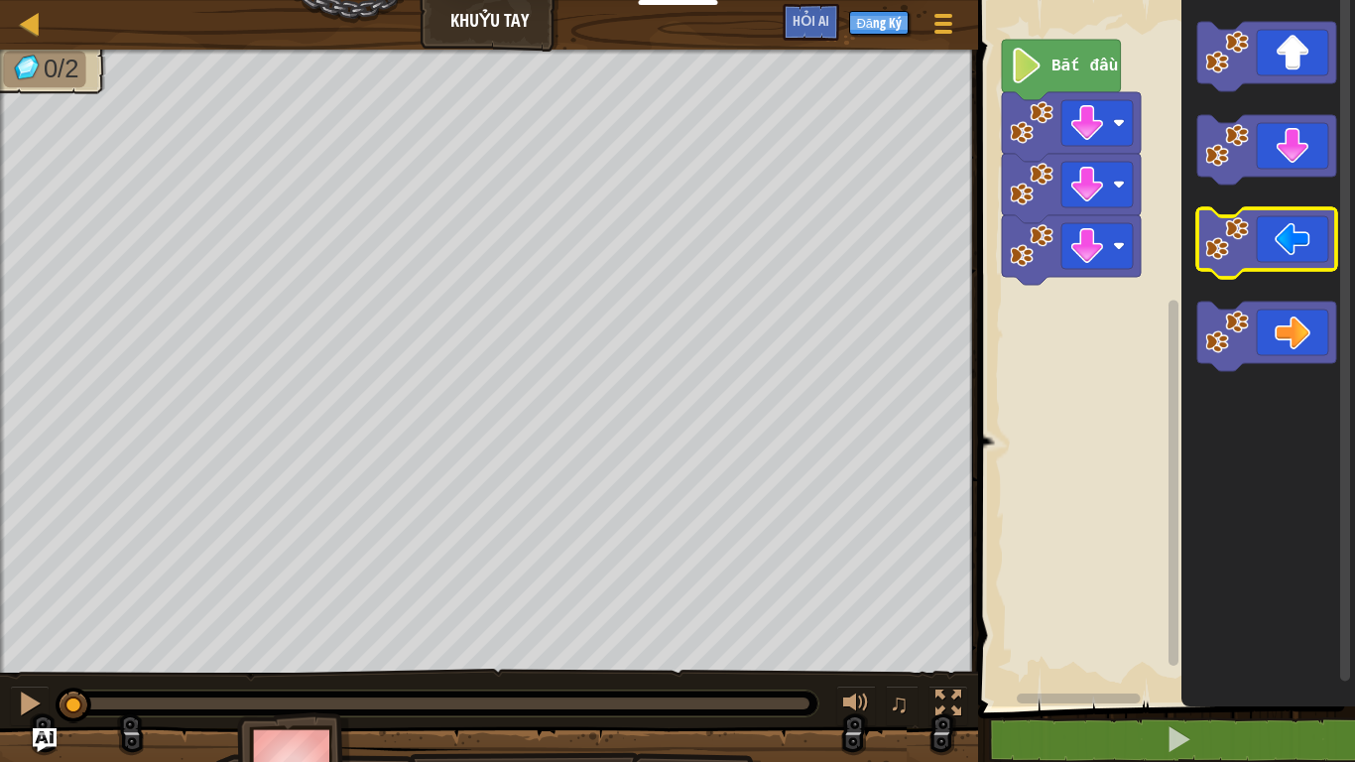
click at [1270, 253] on icon "Blockly không có thời gian làm việc" at bounding box center [1266, 242] width 139 height 69
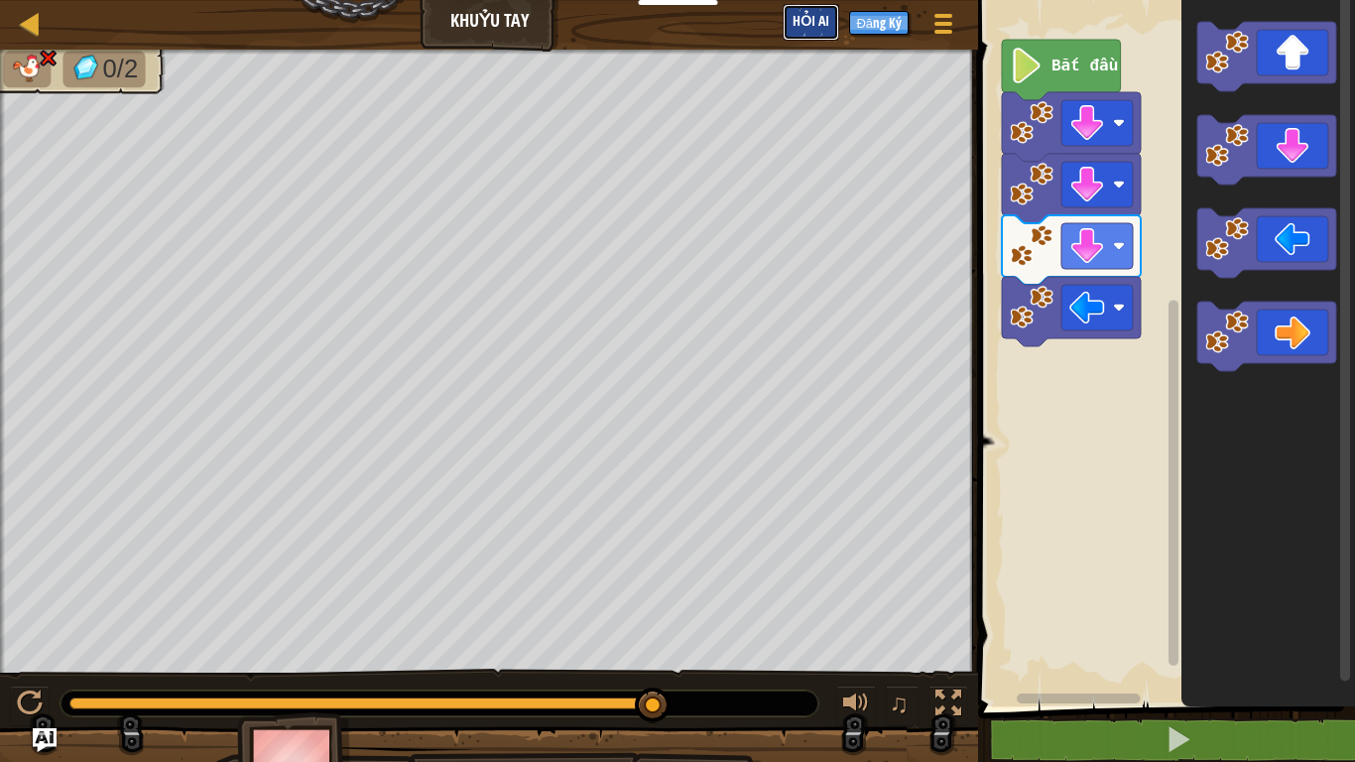
click at [820, 5] on button "Hỏi AI" at bounding box center [811, 22] width 57 height 37
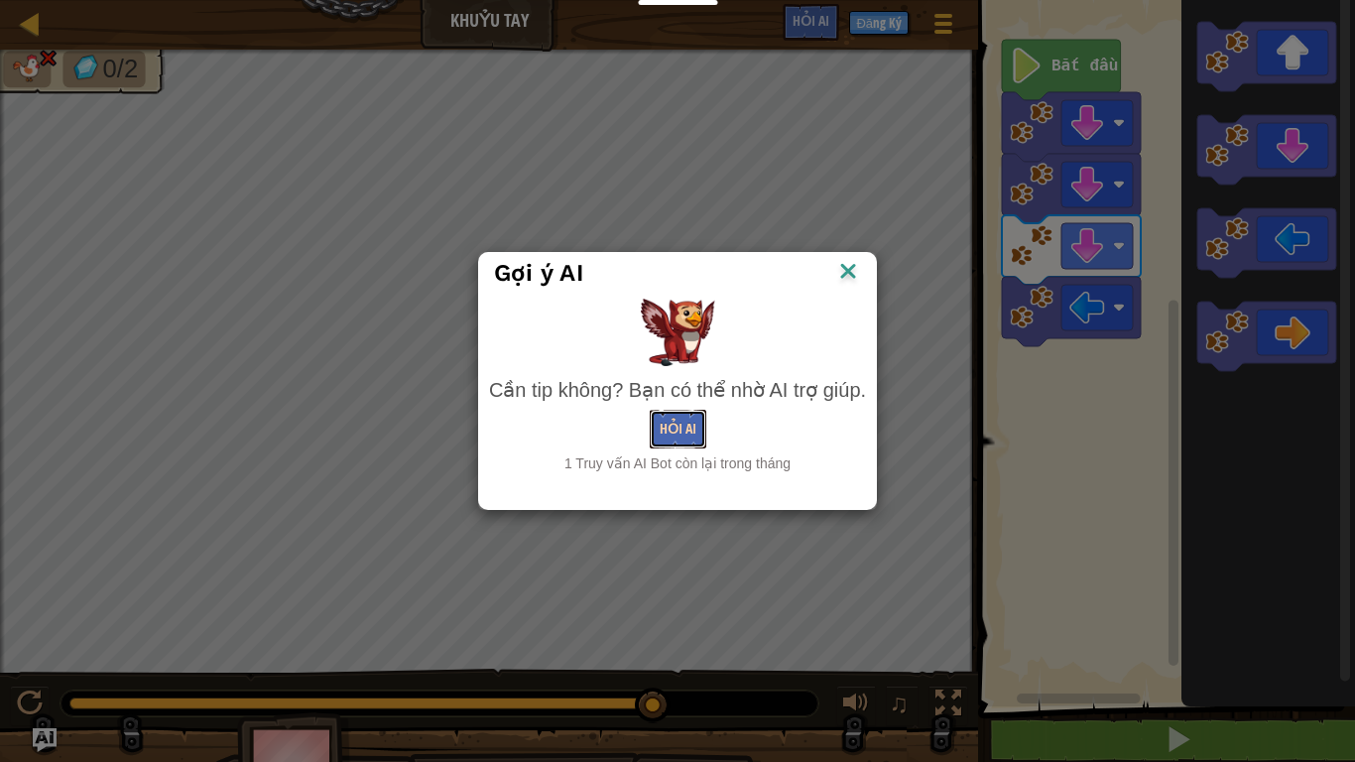
click at [694, 432] on font "Hỏi AI" at bounding box center [678, 428] width 37 height 19
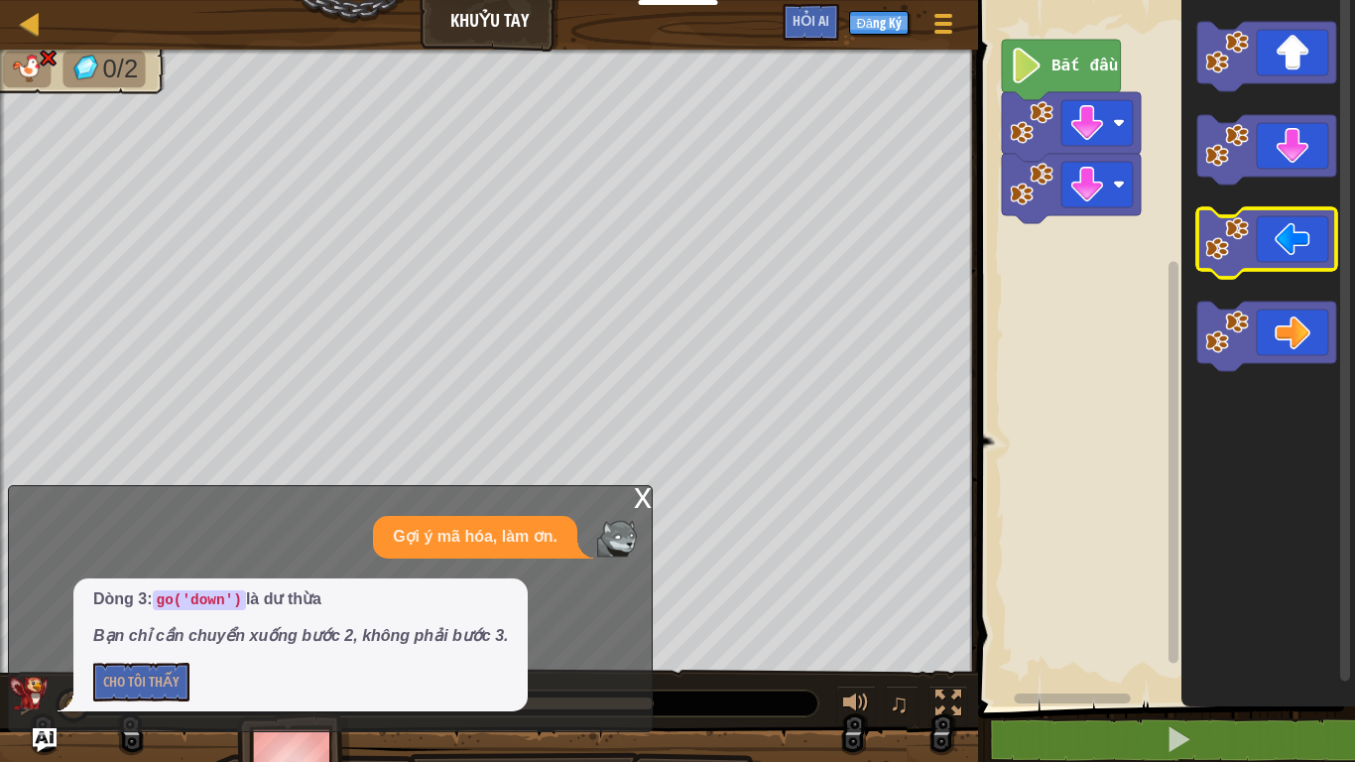
click at [1290, 243] on icon "Blockly không có thời gian làm việc" at bounding box center [1266, 242] width 139 height 69
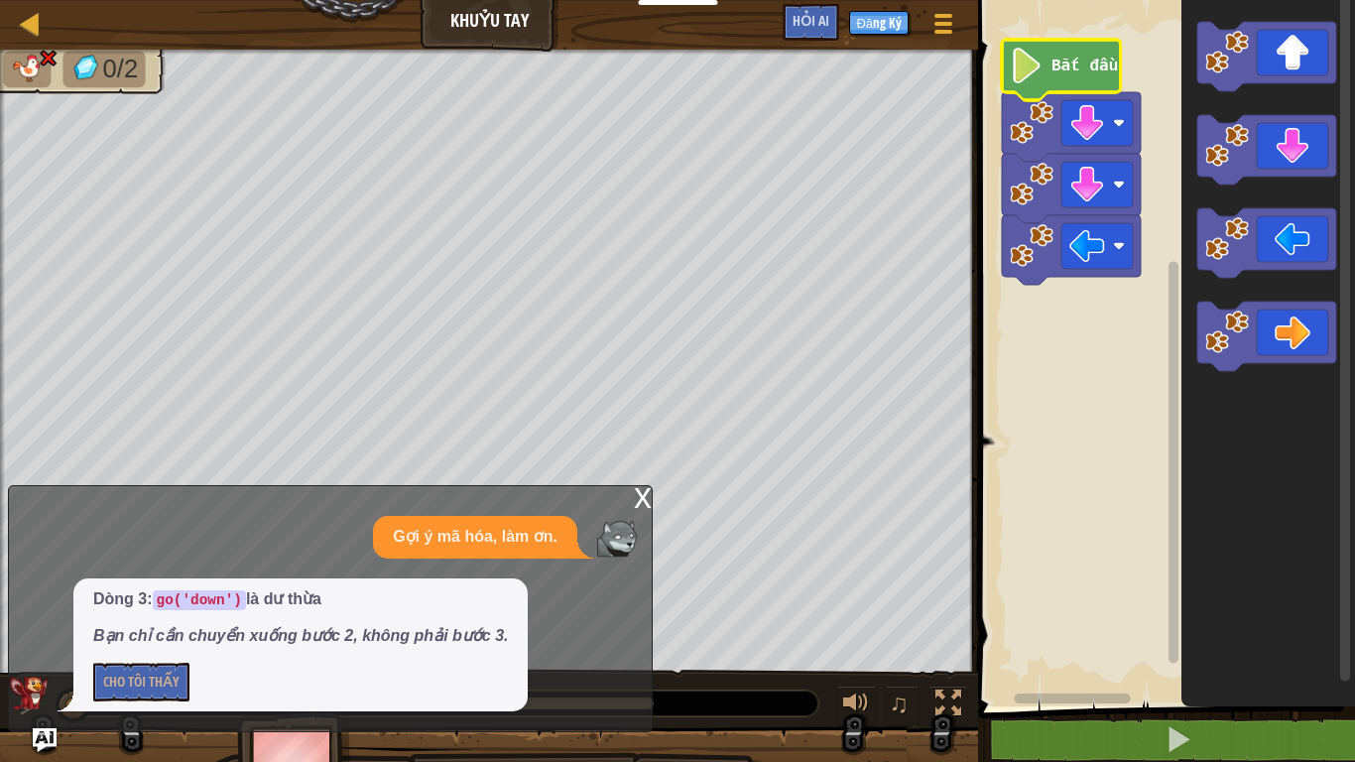
click at [1077, 74] on text "Bắt đầu" at bounding box center [1084, 67] width 66 height 18
click at [1245, 246] on image "Blockly không có thời gian làm việc" at bounding box center [1227, 239] width 44 height 44
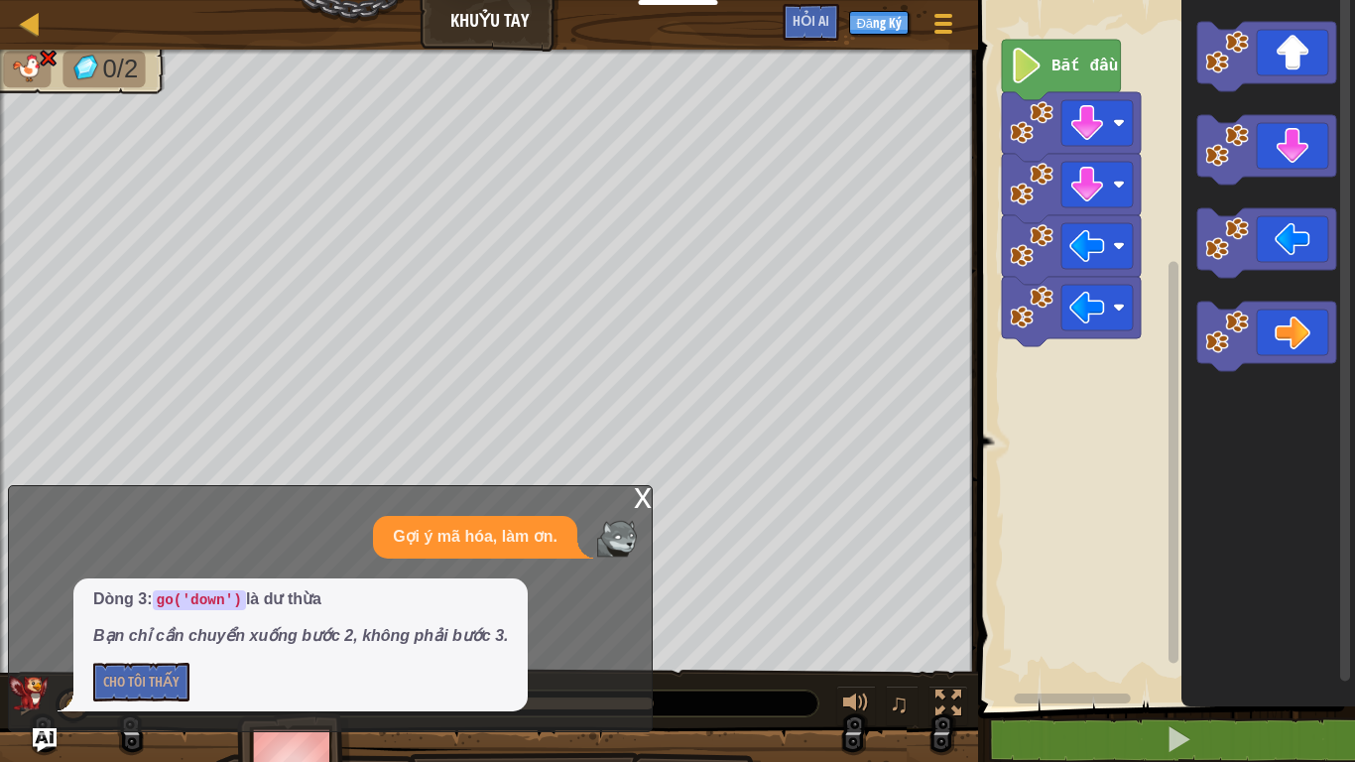
click at [638, 498] on font "x" at bounding box center [643, 495] width 18 height 41
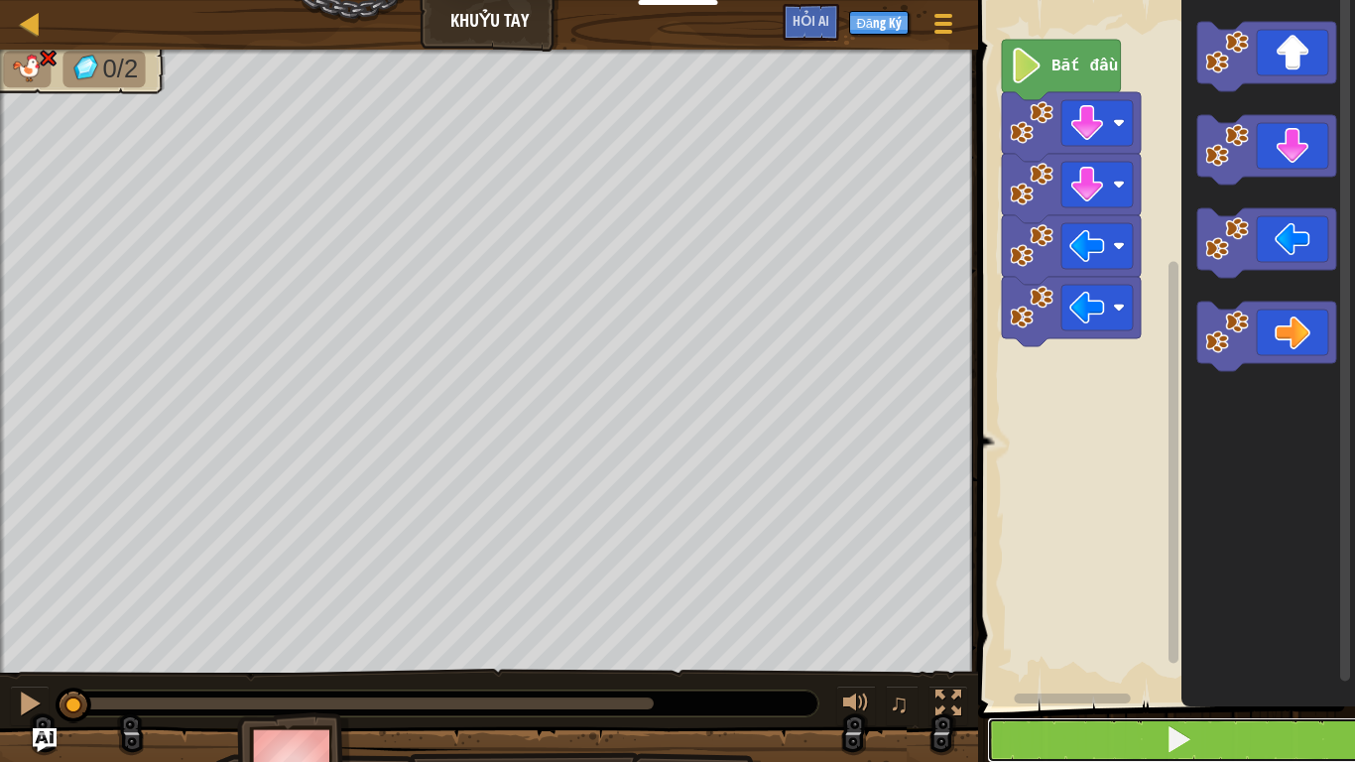
click at [1203, 617] on button at bounding box center [1178, 740] width 383 height 46
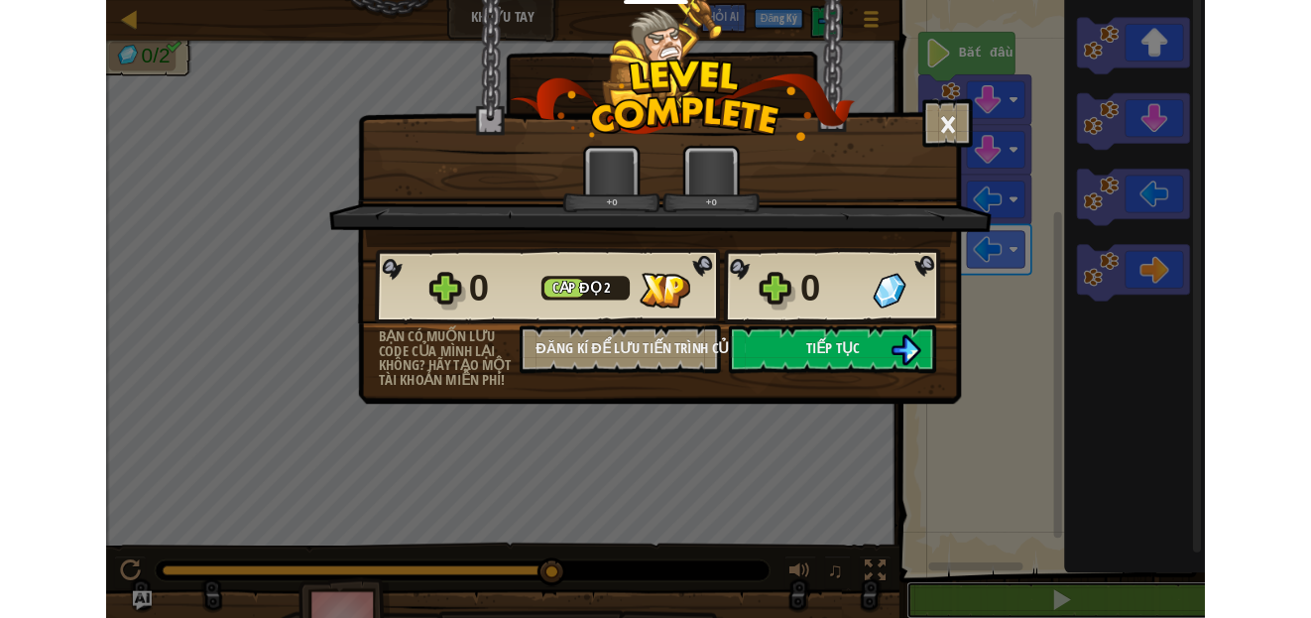
scroll to position [1, 0]
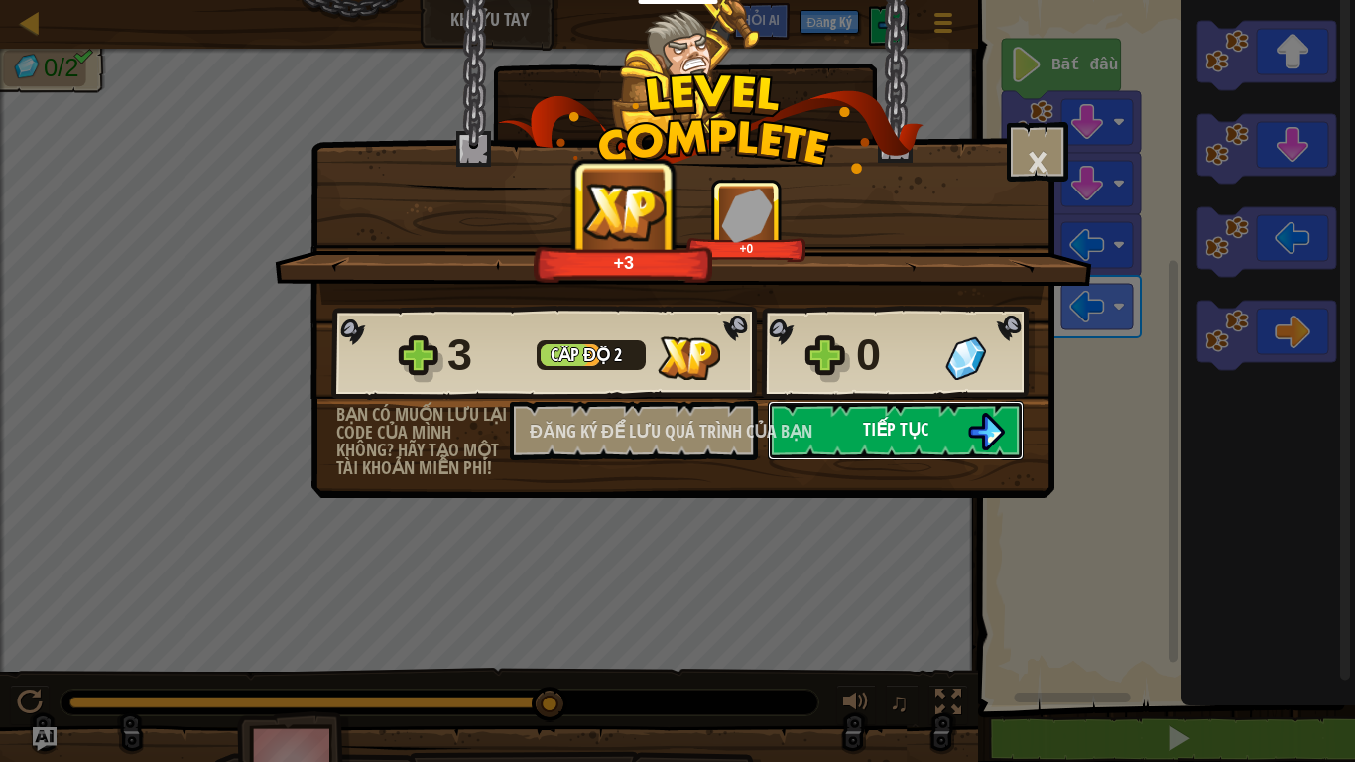
click at [988, 430] on img at bounding box center [986, 432] width 38 height 38
